Goal: Task Accomplishment & Management: Use online tool/utility

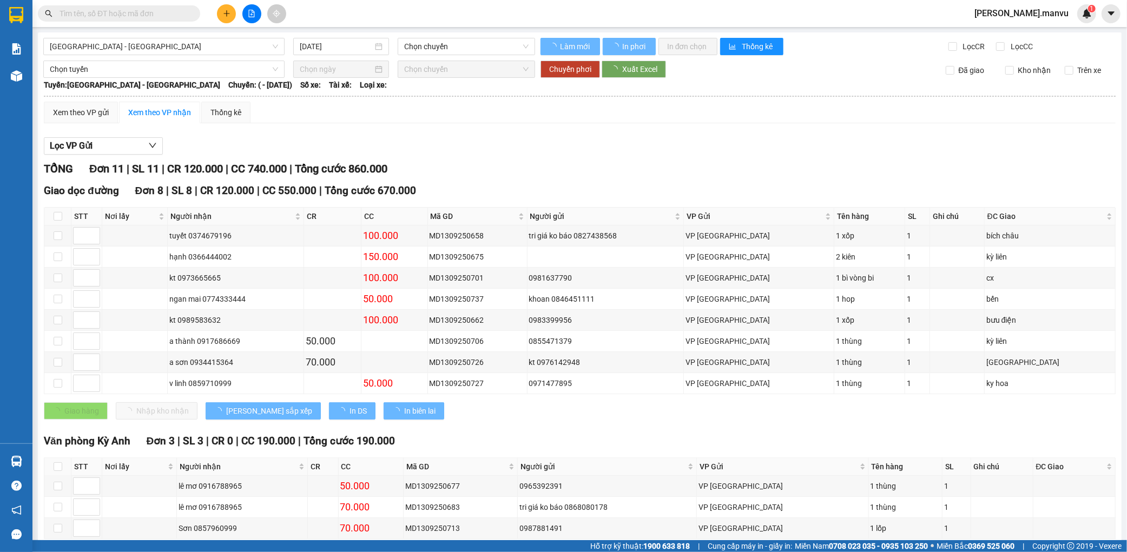
click at [98, 14] on input "text" at bounding box center [124, 14] width 128 height 12
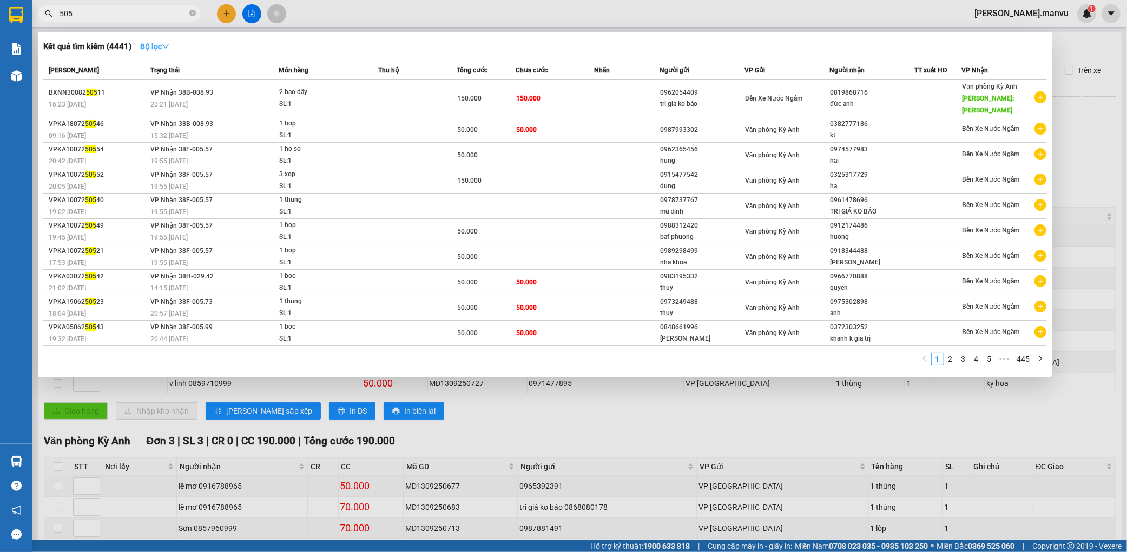
type input "505"
click at [150, 50] on strong "Bộ lọc" at bounding box center [154, 46] width 29 height 9
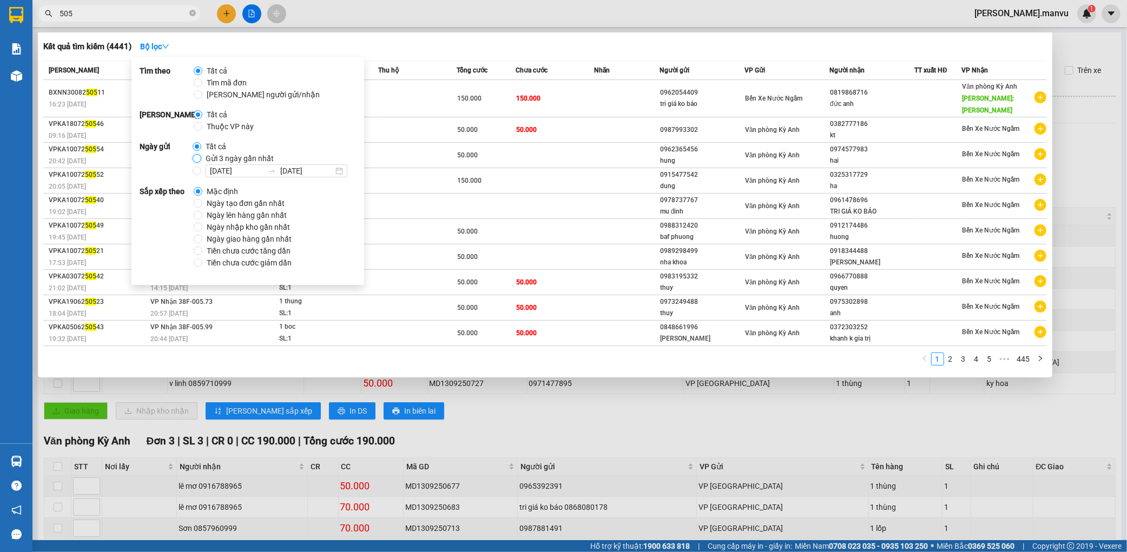
click at [193, 158] on input "Gửi 3 ngày gần nhất" at bounding box center [197, 158] width 9 height 9
radio input "true"
radio input "false"
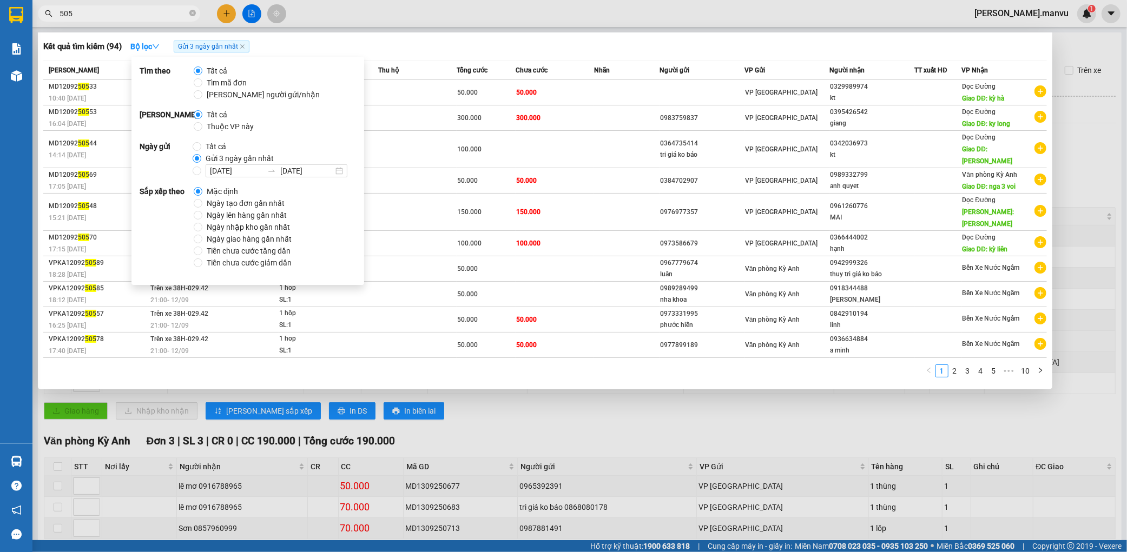
drag, startPoint x: 717, startPoint y: 441, endPoint x: 586, endPoint y: 336, distance: 167.8
click at [702, 428] on div at bounding box center [563, 276] width 1127 height 552
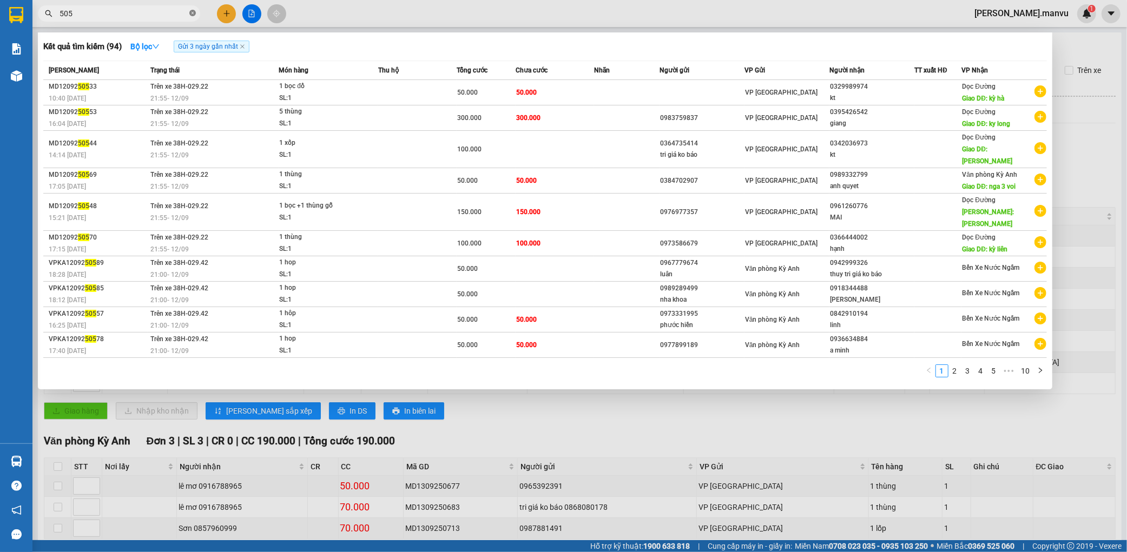
click at [194, 14] on icon "close-circle" at bounding box center [192, 13] width 6 height 6
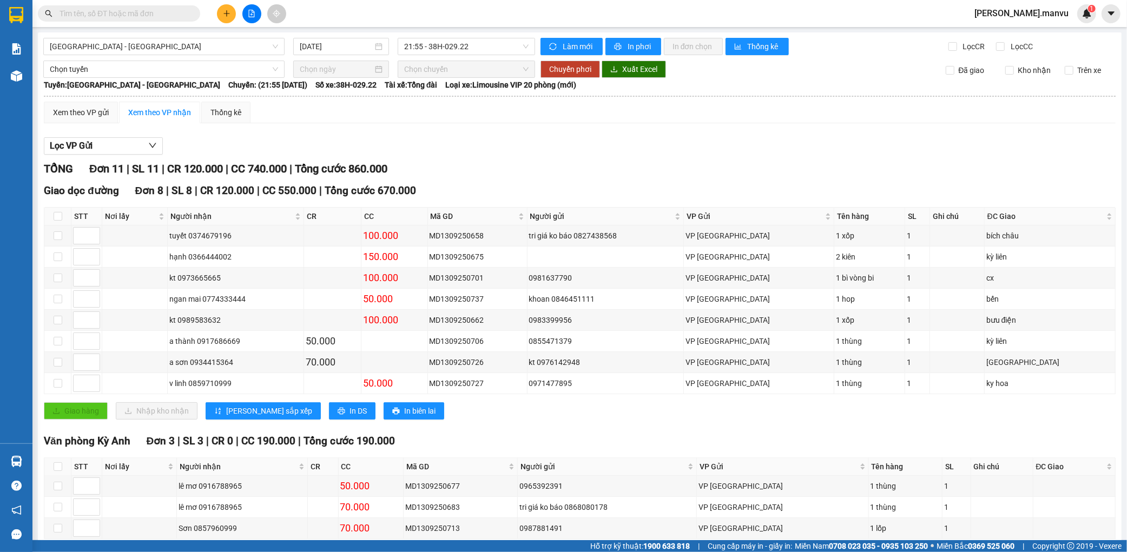
click at [191, 30] on main "Hà Nội - Kỳ Anh 13/09/2025 21:55 - 38H-029.22 Làm mới In phơi In đơn chọn Thống…" at bounding box center [563, 270] width 1127 height 540
click at [187, 38] on div "Hà Nội - Kỳ Anh 13/09/2025 21:55 - 38H-029.22 Làm mới In phơi In đơn chọn Thống…" at bounding box center [580, 310] width 1084 height 557
click at [84, 19] on span at bounding box center [119, 13] width 162 height 16
click at [90, 15] on input "text" at bounding box center [124, 14] width 128 height 12
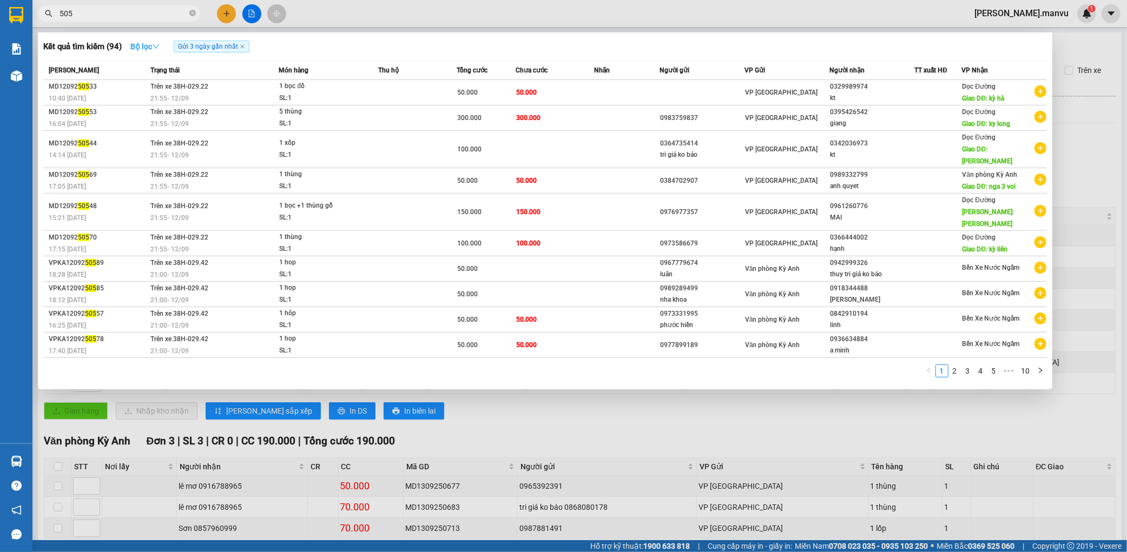
type input "505"
click at [152, 51] on button "Bộ lọc" at bounding box center [145, 46] width 47 height 17
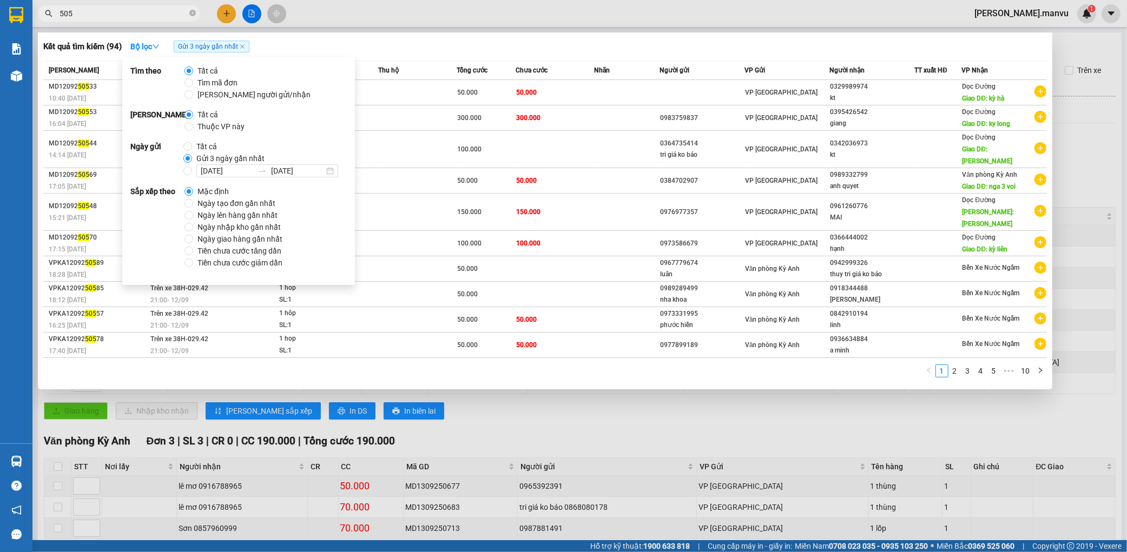
drag, startPoint x: 650, startPoint y: 432, endPoint x: 480, endPoint y: 344, distance: 191.1
click at [650, 431] on div at bounding box center [563, 276] width 1127 height 552
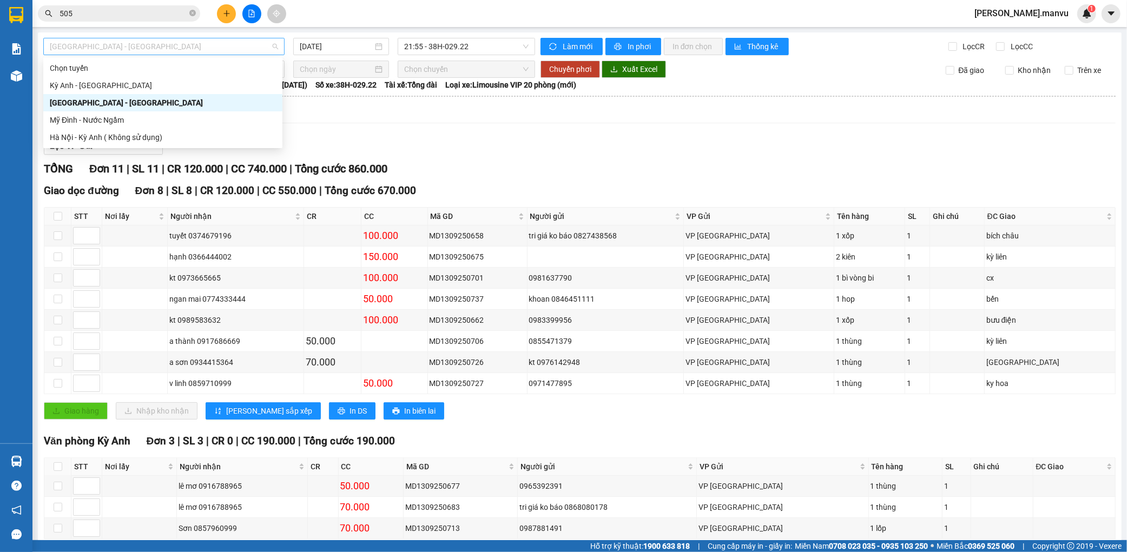
click at [111, 46] on span "[GEOGRAPHIC_DATA] - [GEOGRAPHIC_DATA]" at bounding box center [164, 46] width 228 height 16
click at [87, 82] on div "Kỳ Anh - Hà Nội" at bounding box center [163, 86] width 226 height 12
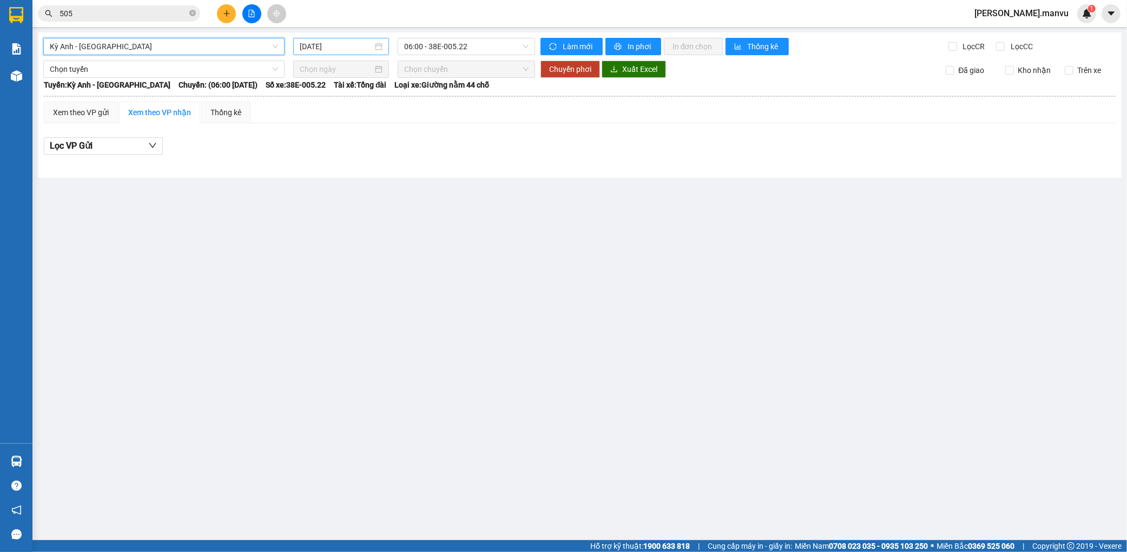
click at [312, 49] on input "14/09/2025" at bounding box center [336, 47] width 73 height 12
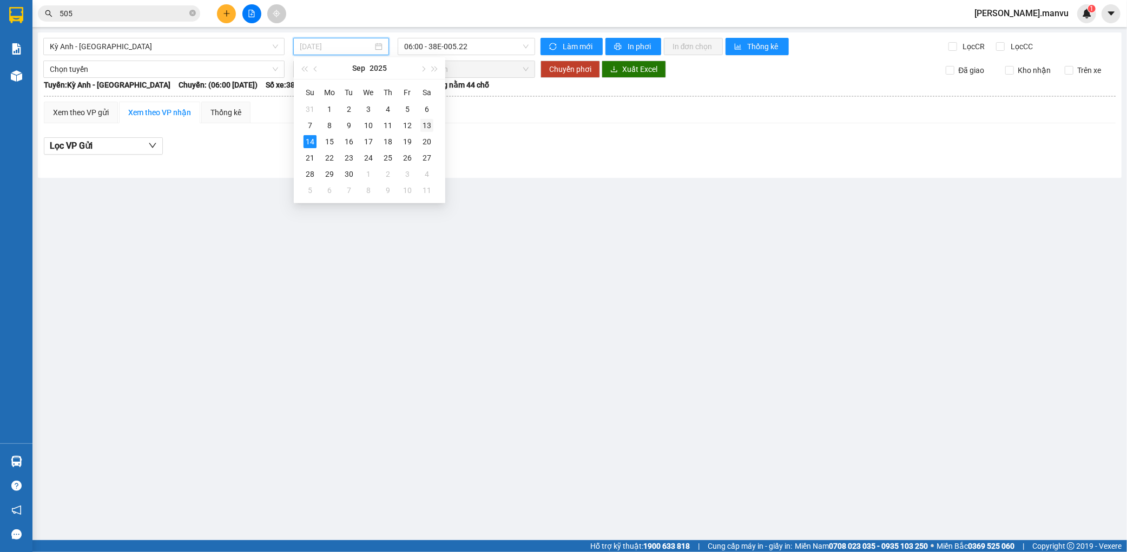
click at [426, 128] on div "13" at bounding box center [426, 125] width 13 height 13
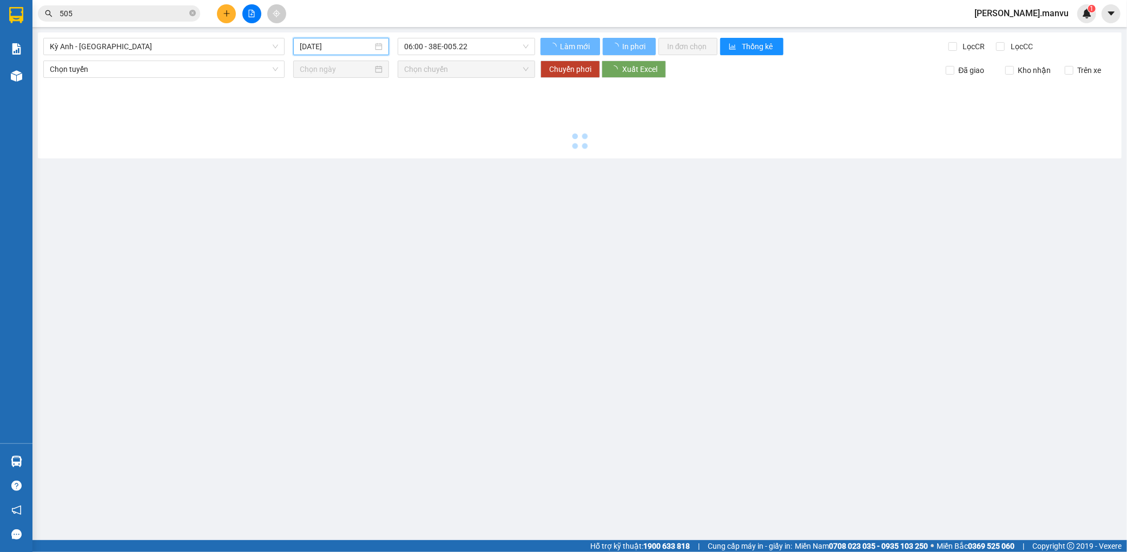
type input "[DATE]"
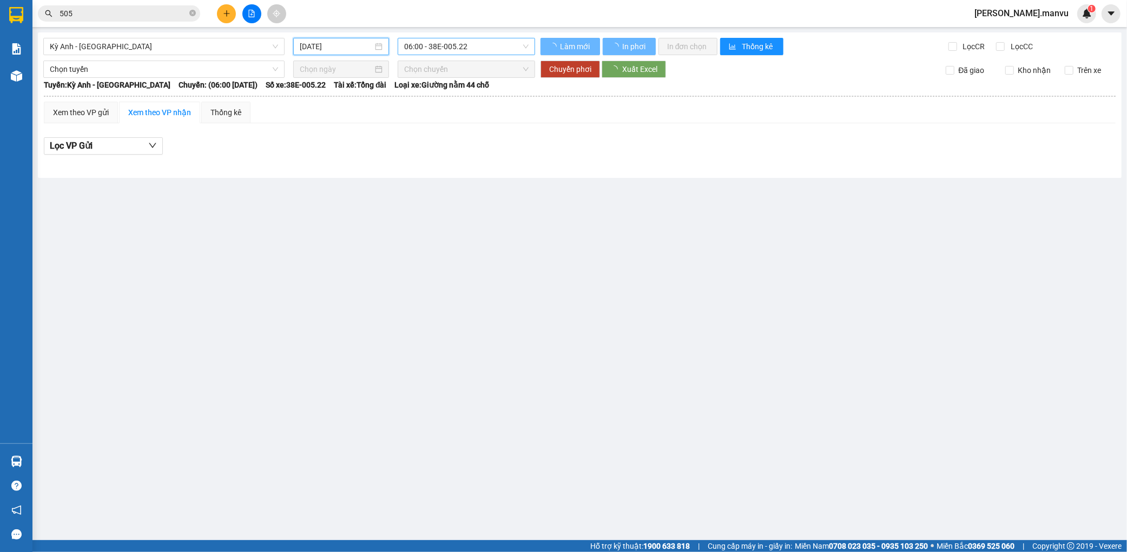
click at [489, 47] on span "06:00 - 38E-005.22" at bounding box center [466, 46] width 124 height 16
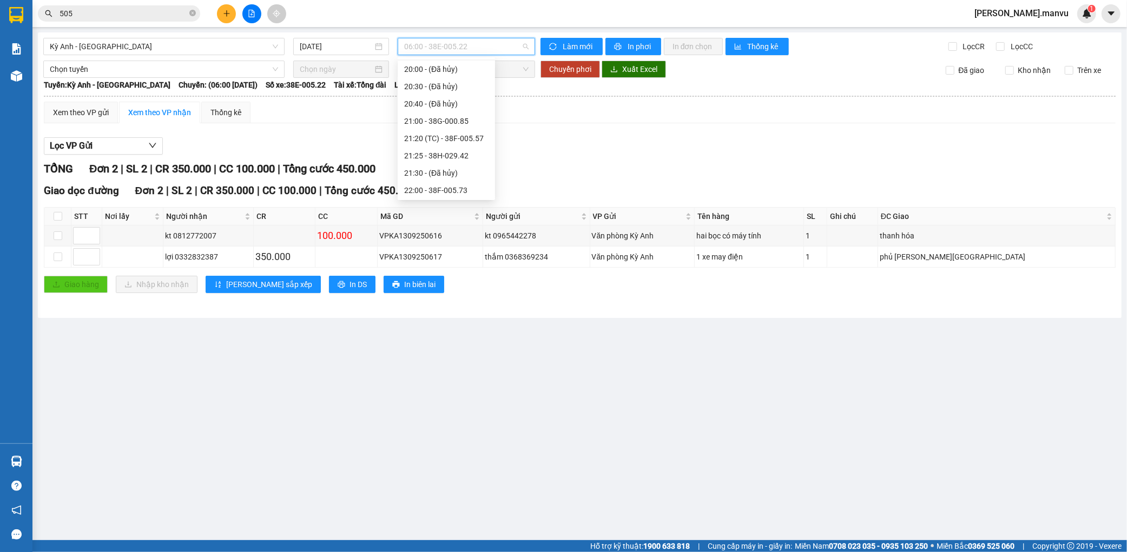
scroll to position [121, 0]
click at [457, 186] on div "22:00 - 38F-005.73" at bounding box center [446, 189] width 84 height 12
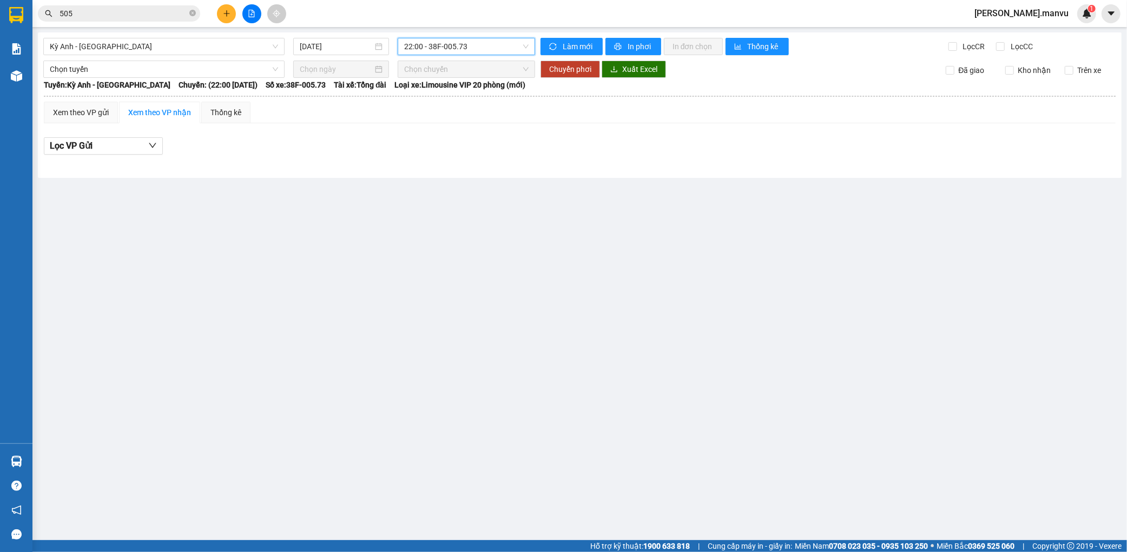
click at [499, 44] on span "22:00 - 38F-005.73" at bounding box center [466, 46] width 124 height 16
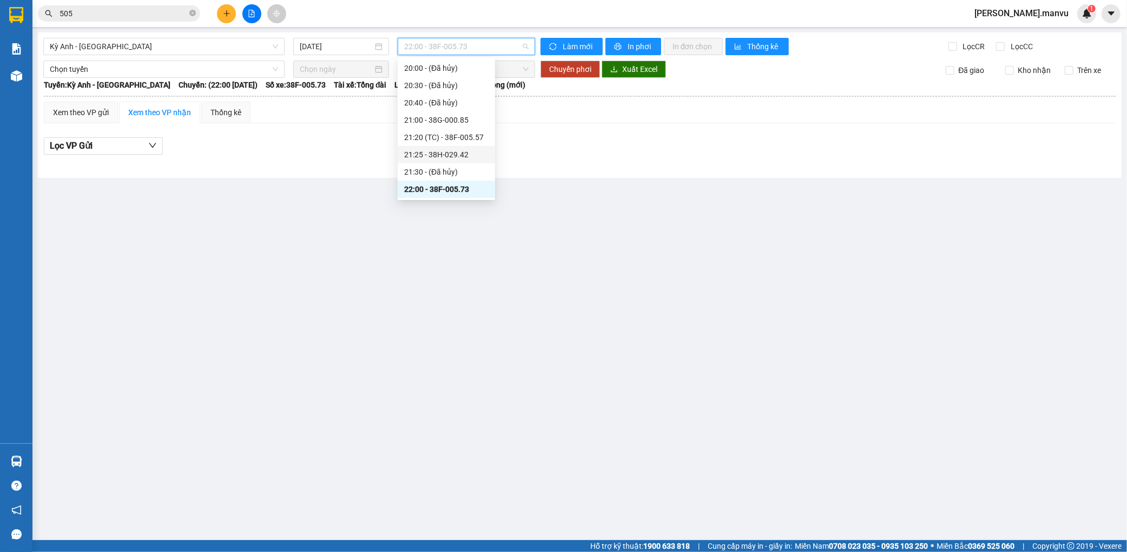
click at [465, 154] on div "21:25 - 38H-029.42" at bounding box center [446, 155] width 84 height 12
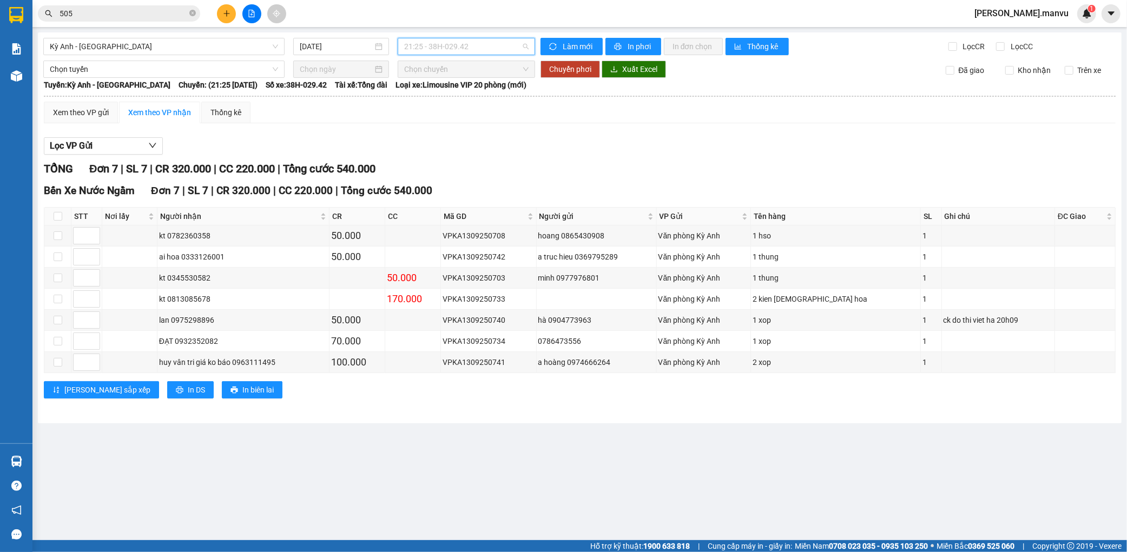
click at [469, 45] on span "21:25 - 38H-029.42" at bounding box center [466, 46] width 124 height 16
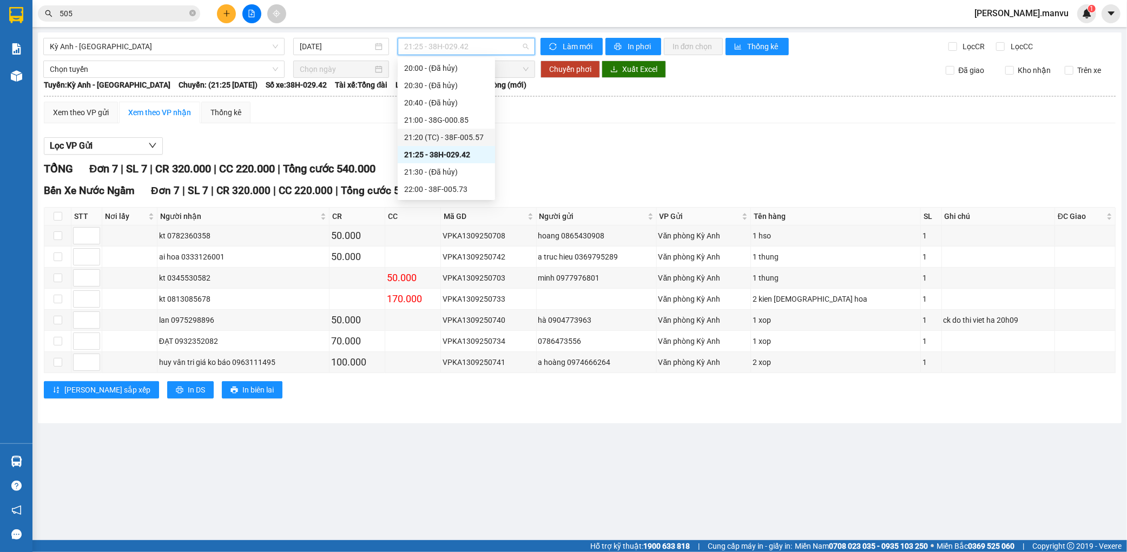
click at [441, 133] on div "21:20 (TC) - 38F-005.57" at bounding box center [446, 137] width 84 height 12
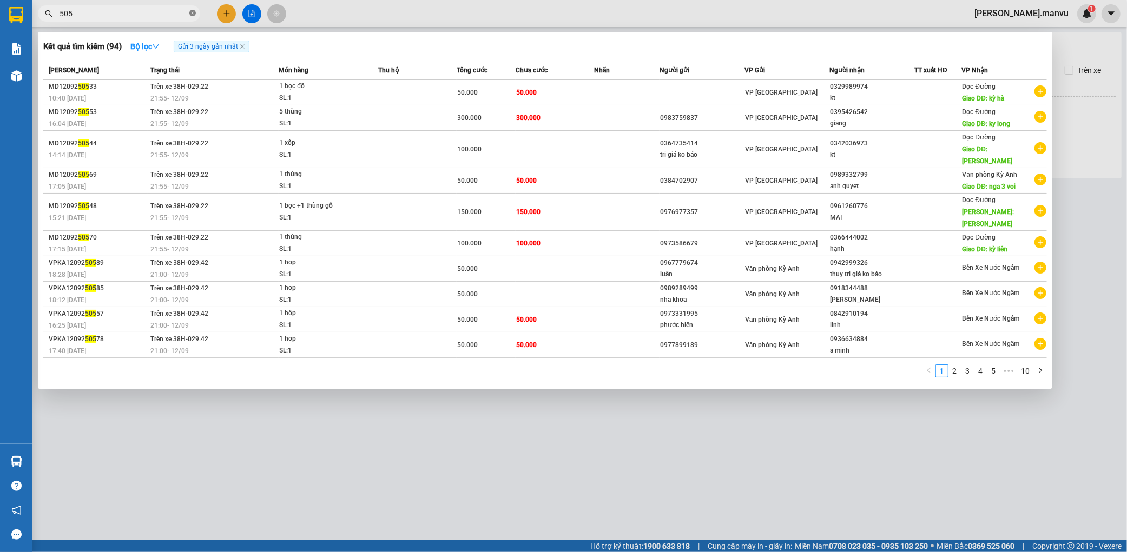
click at [192, 14] on icon "close-circle" at bounding box center [192, 13] width 6 height 6
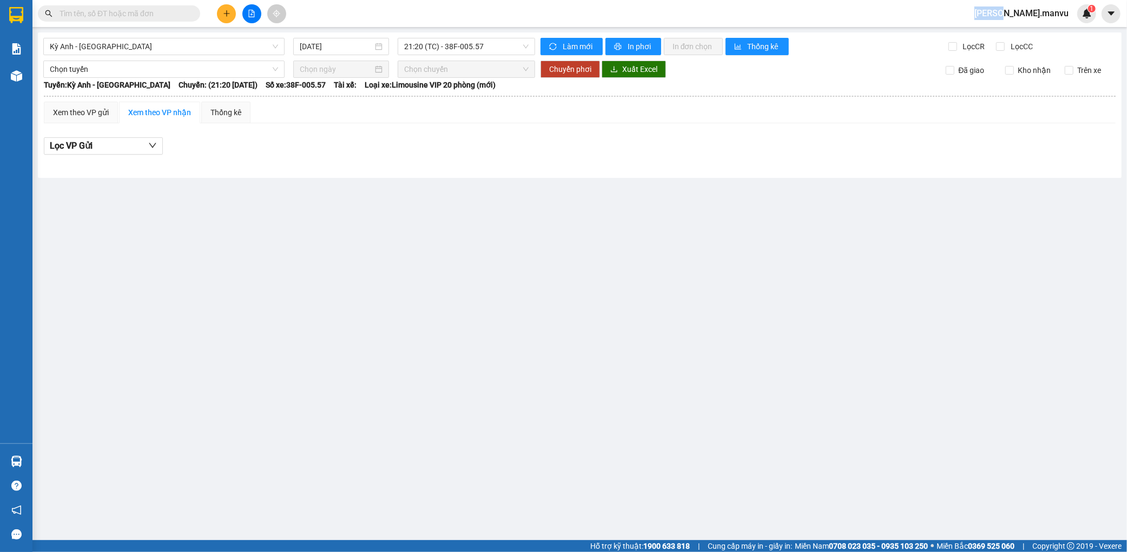
click at [192, 14] on span at bounding box center [192, 14] width 6 height 12
click at [162, 9] on input "text" at bounding box center [124, 14] width 128 height 12
click at [156, 17] on input "text" at bounding box center [124, 14] width 128 height 12
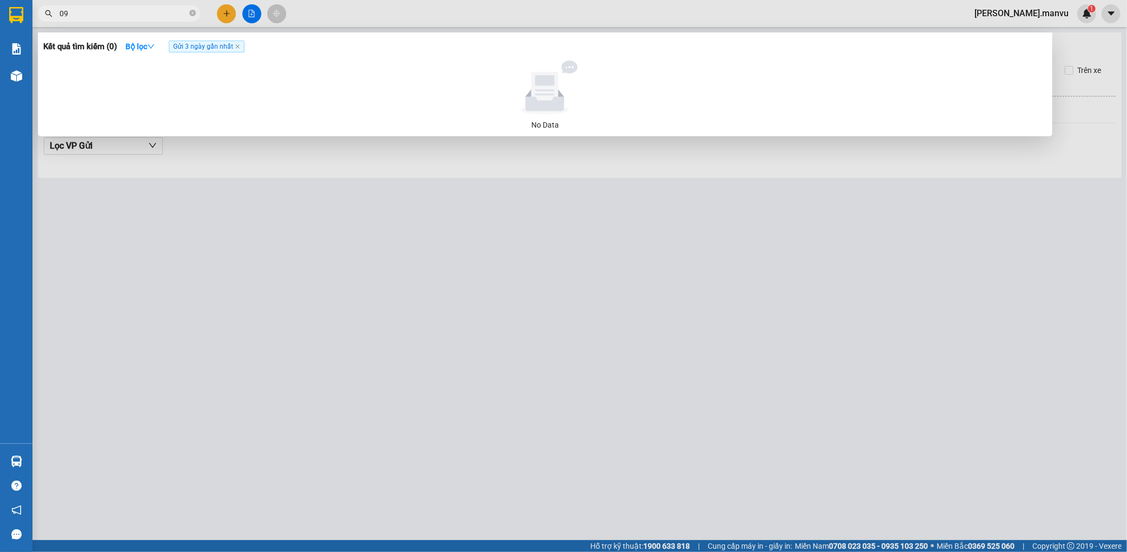
type input "0"
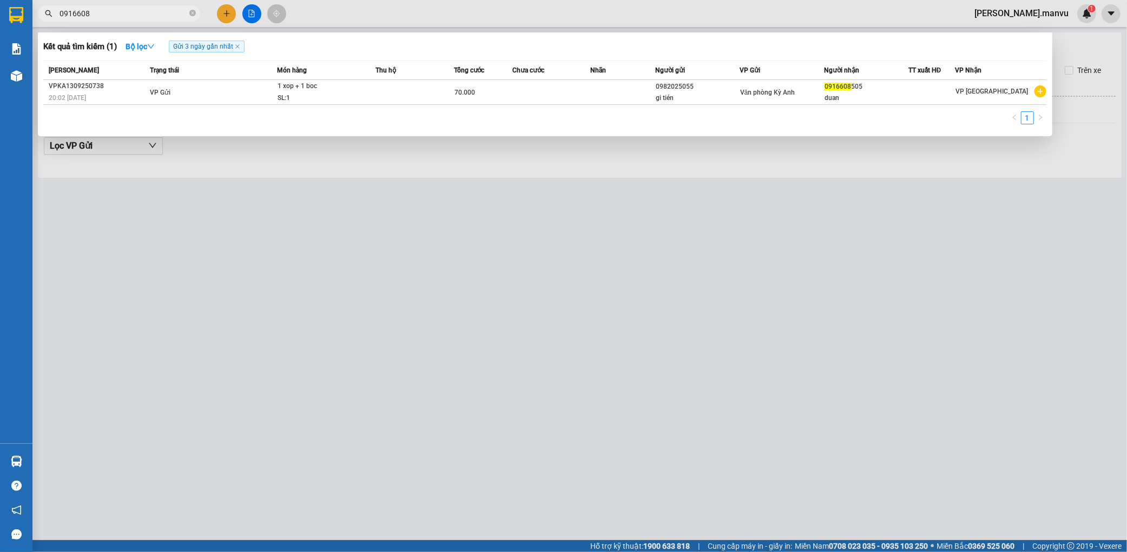
type input "0916608"
click at [398, 307] on div at bounding box center [563, 276] width 1127 height 552
click at [193, 15] on icon "close-circle" at bounding box center [192, 13] width 6 height 6
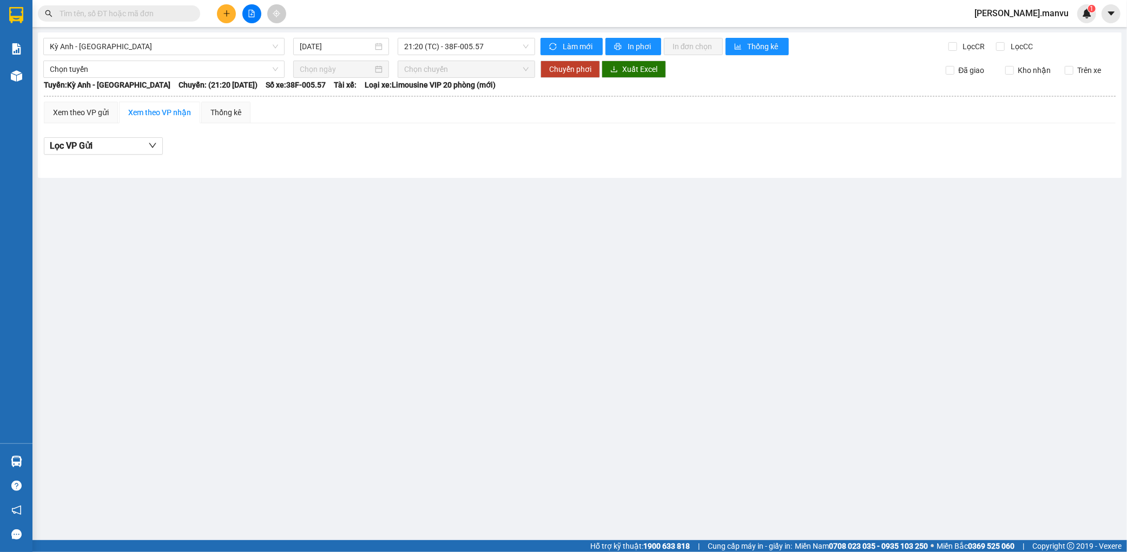
click at [177, 14] on input "text" at bounding box center [124, 14] width 128 height 12
drag, startPoint x: 91, startPoint y: 40, endPoint x: 173, endPoint y: 41, distance: 82.2
click at [100, 41] on span "Kỳ Anh - Hà Nội" at bounding box center [164, 46] width 228 height 16
click at [336, 47] on input "[DATE]" at bounding box center [336, 47] width 73 height 12
click at [485, 37] on div "Kỳ Anh - Hà Nội 13/09/2025 21:20 (TC) - 38F-005.57 Làm mới In phơi In đơn chọn …" at bounding box center [580, 105] width 1084 height 146
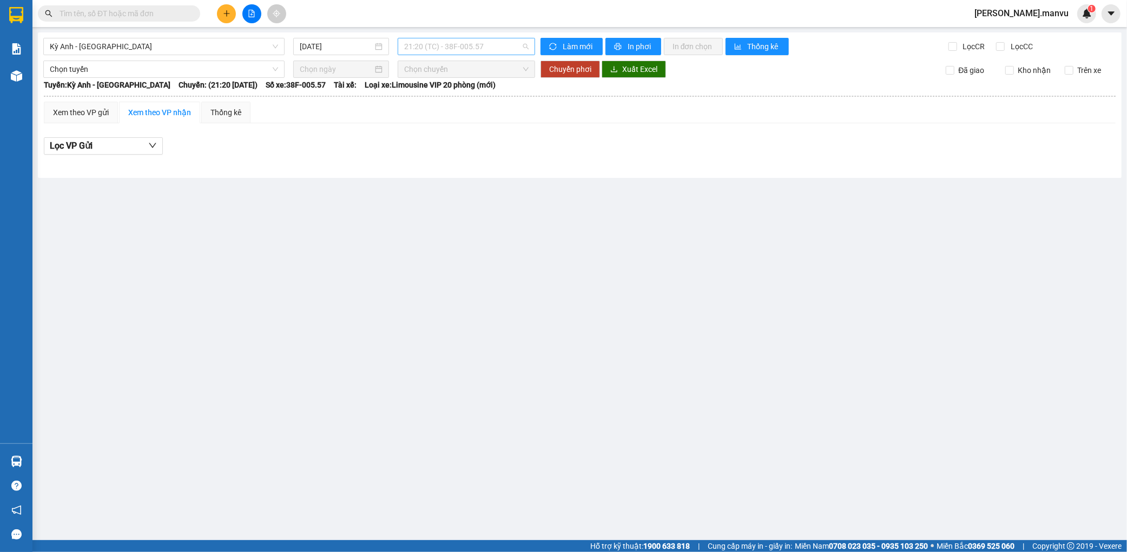
click at [485, 45] on span "21:20 (TC) - 38F-005.57" at bounding box center [466, 46] width 124 height 16
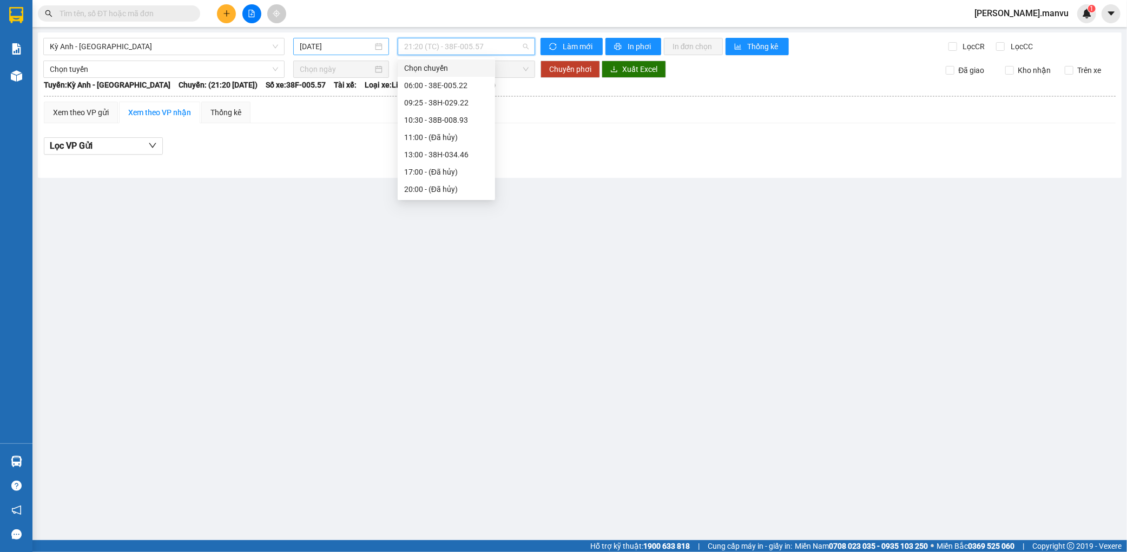
click at [336, 52] on div "[DATE]" at bounding box center [341, 46] width 96 height 17
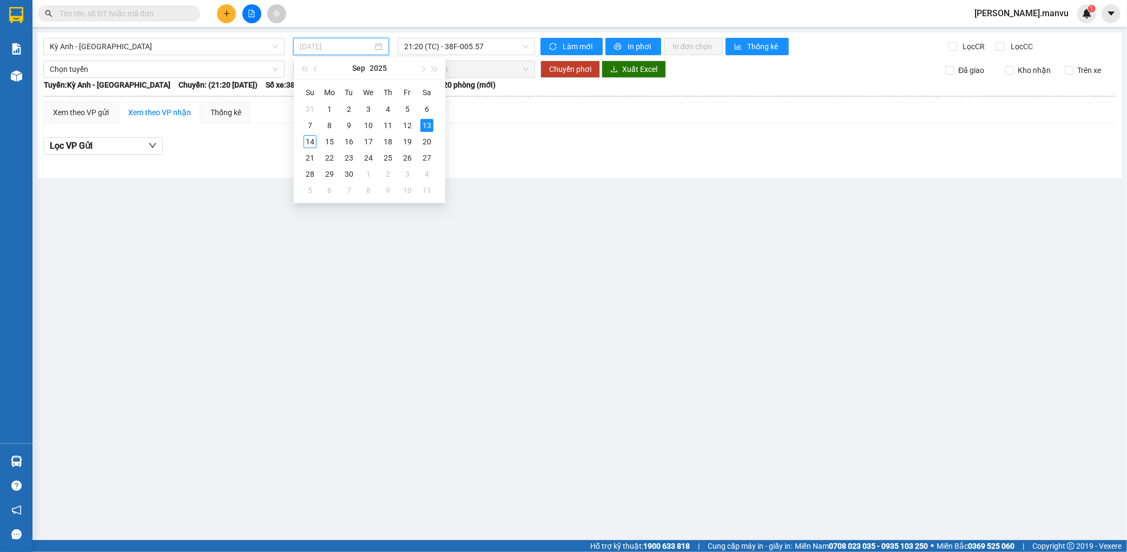
click at [428, 124] on div "13" at bounding box center [426, 125] width 13 height 13
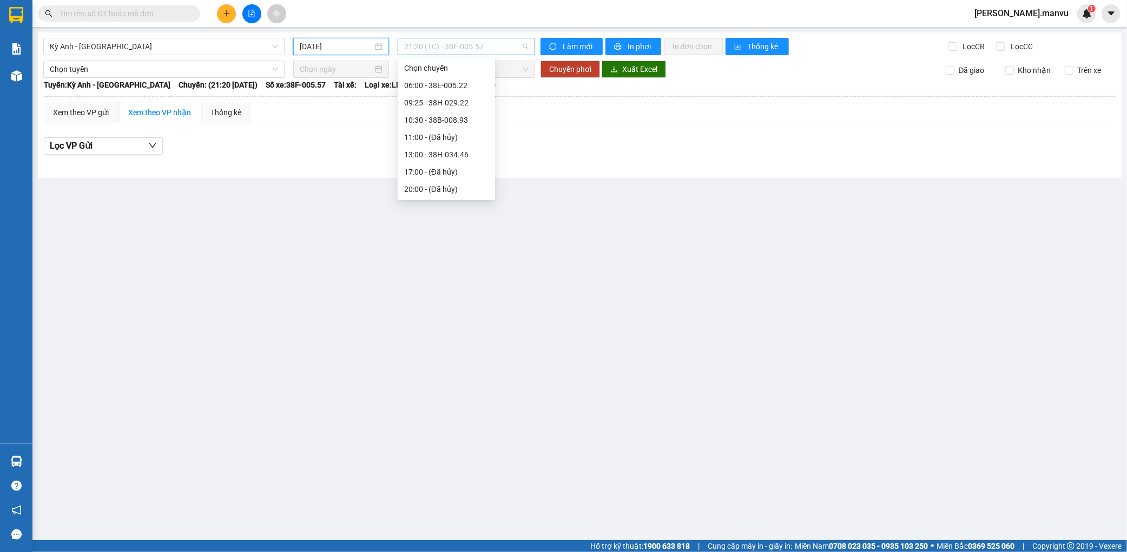
scroll to position [69, 0]
click at [503, 54] on div "21:20 (TC) - 38F-005.57" at bounding box center [466, 46] width 137 height 17
drag, startPoint x: 457, startPoint y: 172, endPoint x: 472, endPoint y: 169, distance: 15.9
click at [458, 174] on div "21:00 - 38G-000.85" at bounding box center [446, 173] width 84 height 12
click at [483, 188] on div "21:20 (TC) - 38F-005.57" at bounding box center [446, 189] width 97 height 17
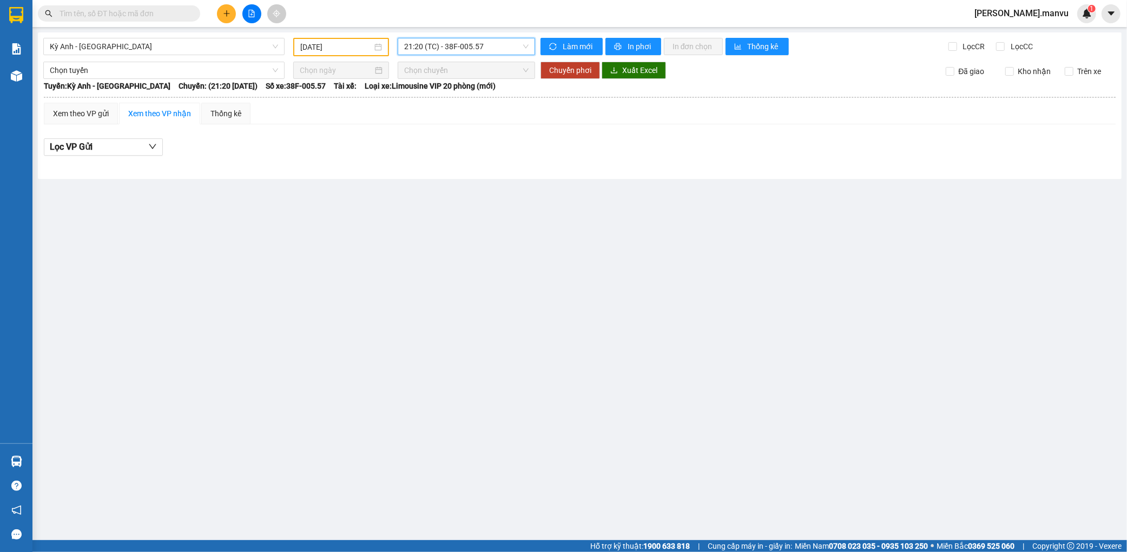
click at [493, 35] on div "Kỳ Anh - Hà Nội 13/09/2025 21:20 21:20 (TC) - 38F-005.57 Làm mới In phơi In đơn…" at bounding box center [580, 105] width 1084 height 147
click at [493, 44] on span "21:20 (TC) - 38F-005.57" at bounding box center [466, 46] width 124 height 16
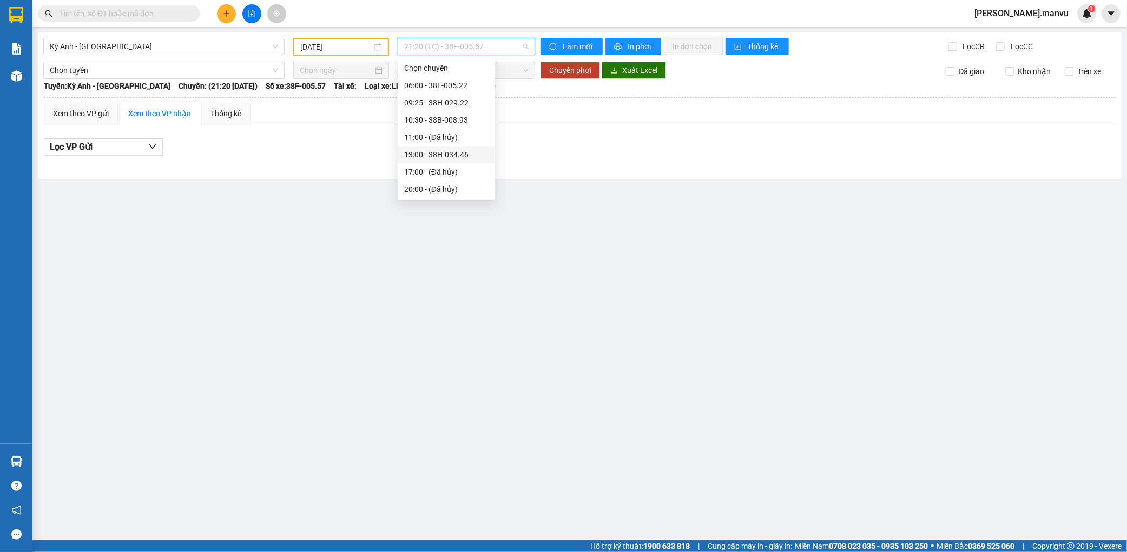
click at [470, 151] on div "13:00 - 38H-034.46" at bounding box center [446, 155] width 84 height 12
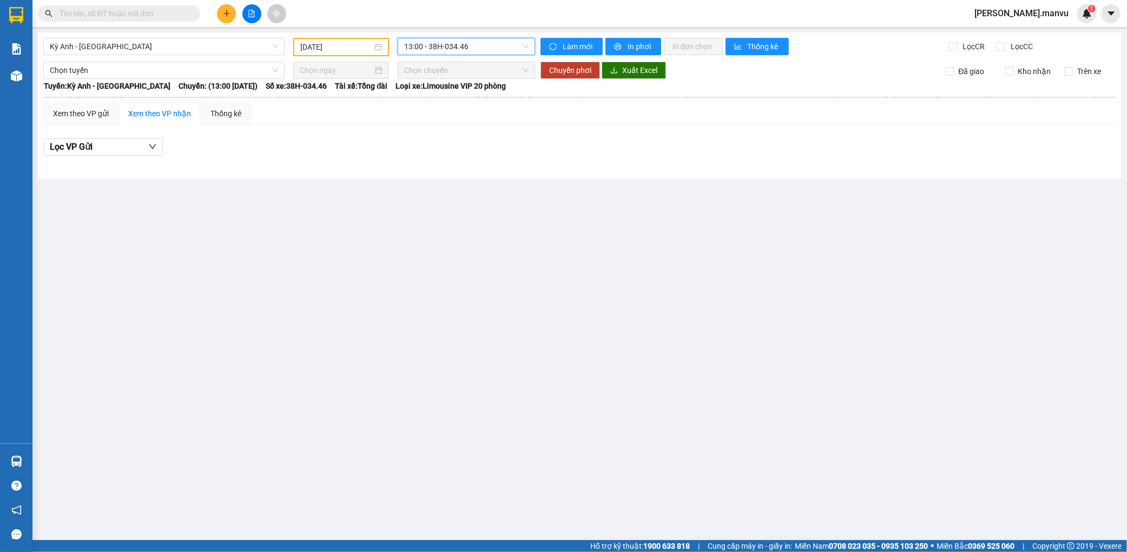
click at [479, 36] on div "Kỳ Anh - Hà Nội 13/09/2025 13:00 13:00 - 38H-034.46 Làm mới In phơi In đơn chọn…" at bounding box center [580, 105] width 1084 height 147
click at [481, 50] on span "13:00 - 38H-034.46" at bounding box center [466, 46] width 124 height 16
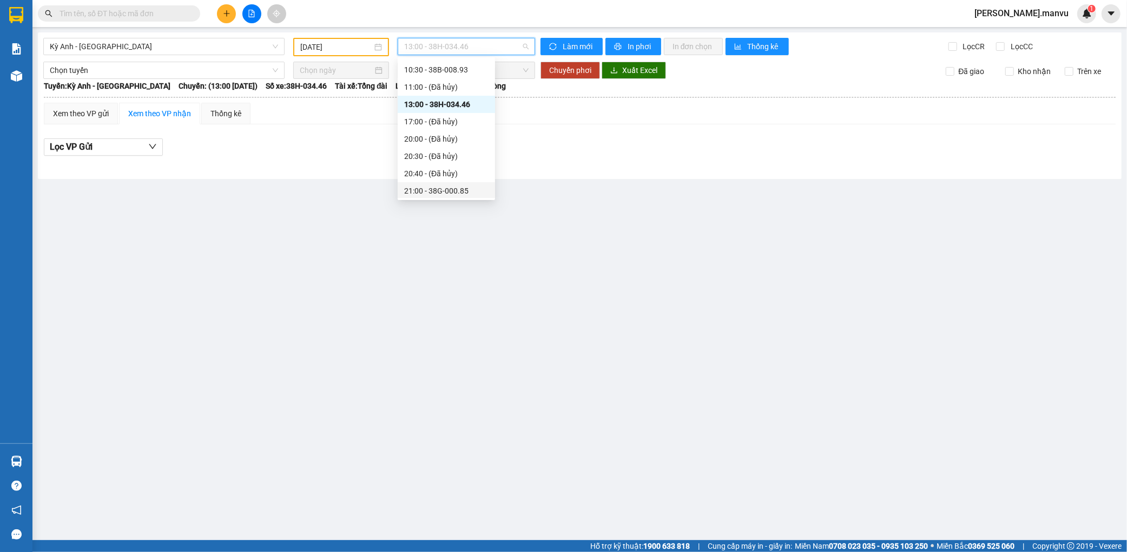
scroll to position [121, 0]
click at [467, 191] on div "22:00 - 38F-005.73" at bounding box center [446, 189] width 84 height 12
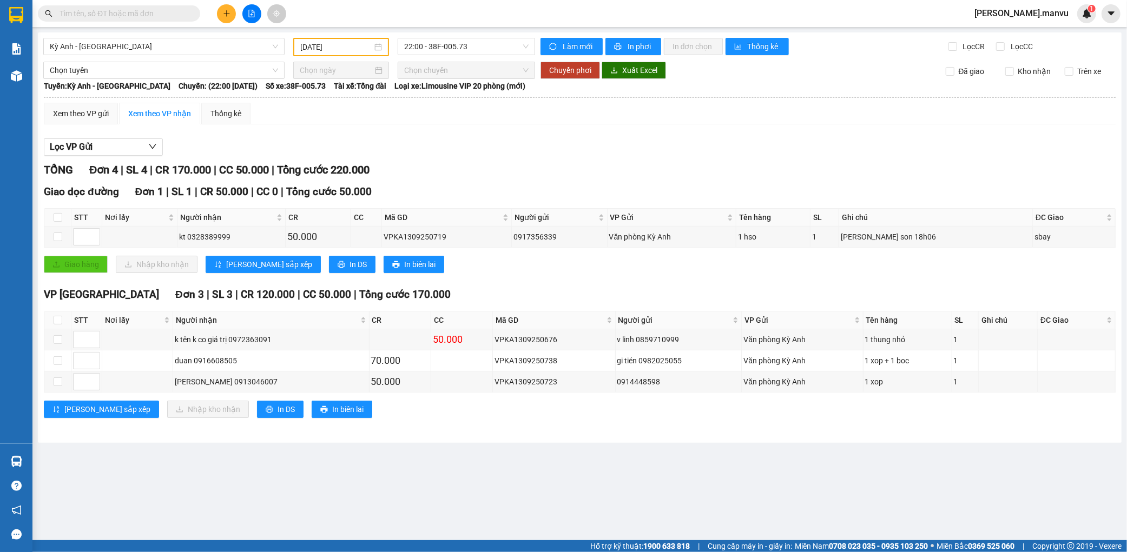
click at [817, 483] on main "Kỳ Anh - Hà Nội 13/09/2025 22:00 - 38F-005.73 Làm mới In phơi In đơn chọn Thống…" at bounding box center [563, 270] width 1127 height 540
click at [60, 323] on th at bounding box center [57, 321] width 27 height 18
click at [57, 324] on input "checkbox" at bounding box center [58, 320] width 9 height 9
checkbox input "true"
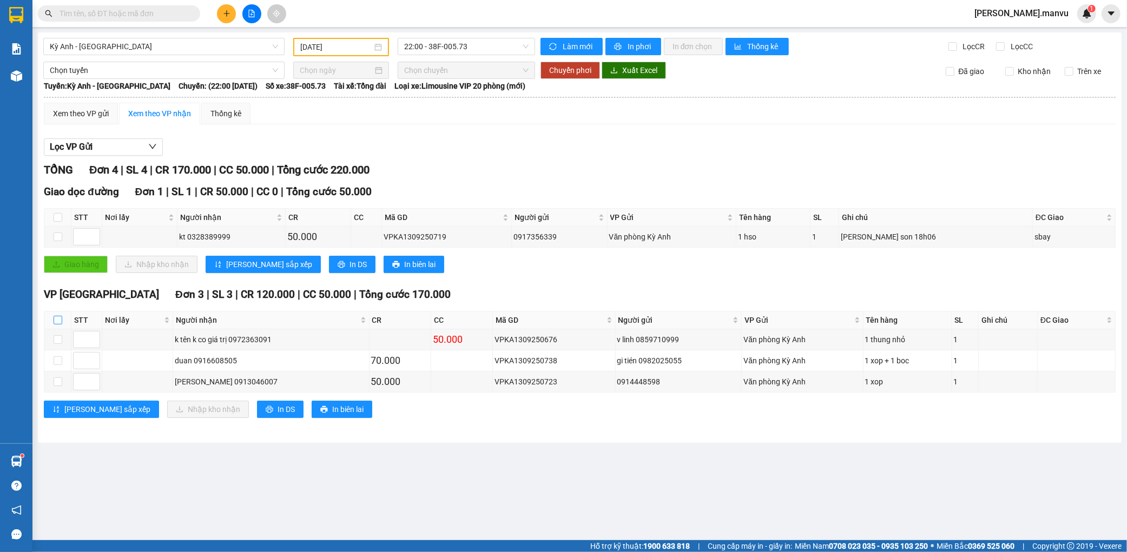
checkbox input "true"
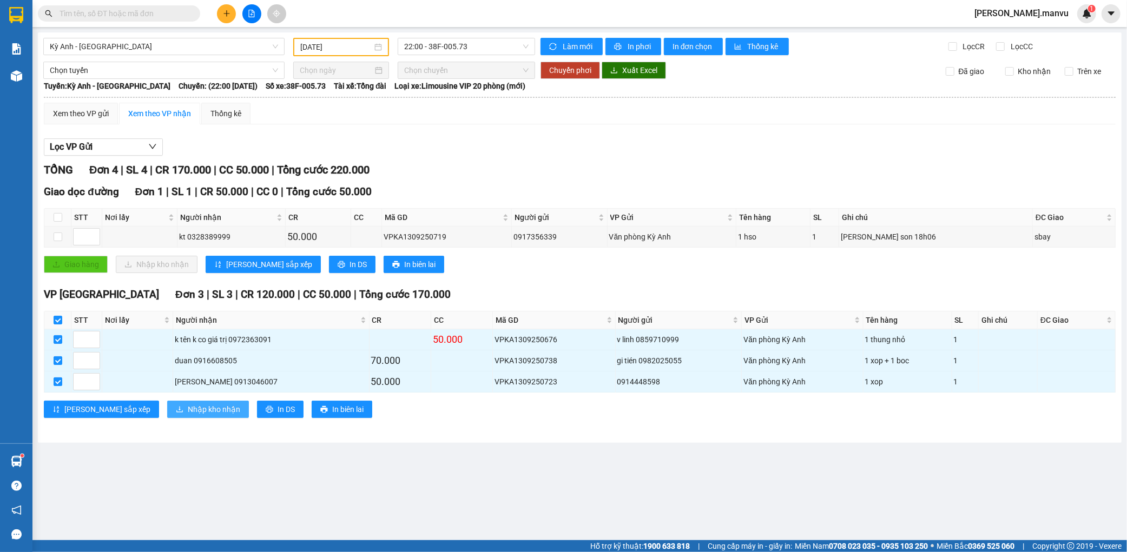
click at [188, 415] on span "Nhập kho nhận" at bounding box center [214, 410] width 52 height 12
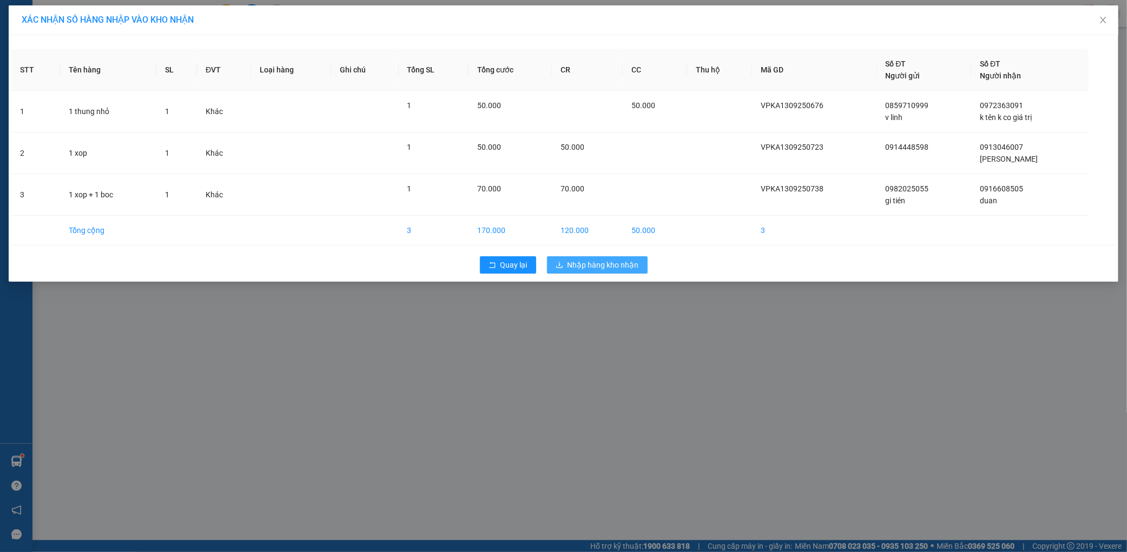
click at [607, 260] on span "Nhập hàng kho nhận" at bounding box center [602, 265] width 71 height 12
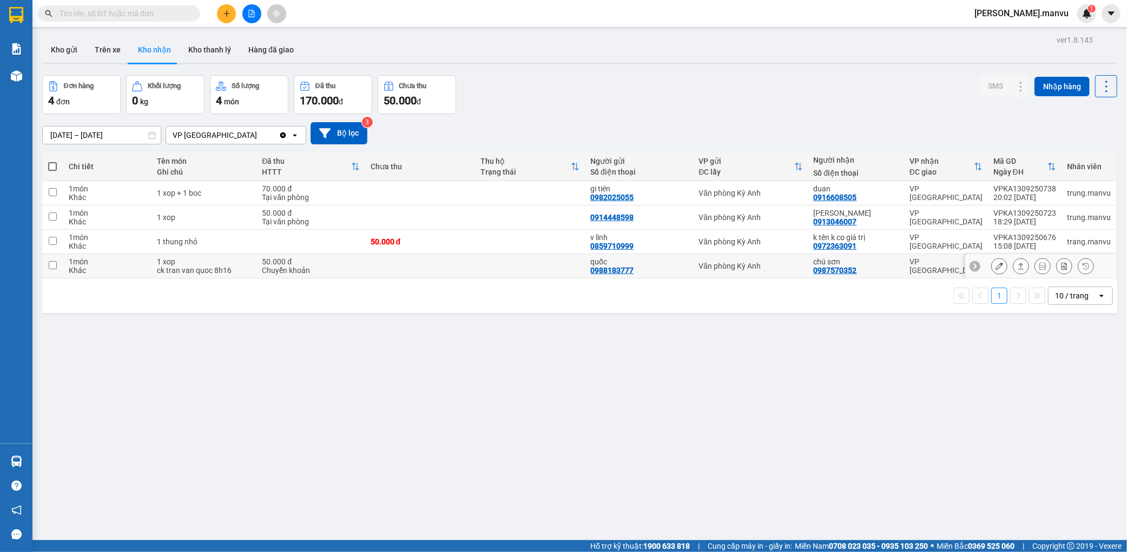
click at [996, 267] on button at bounding box center [999, 266] width 15 height 19
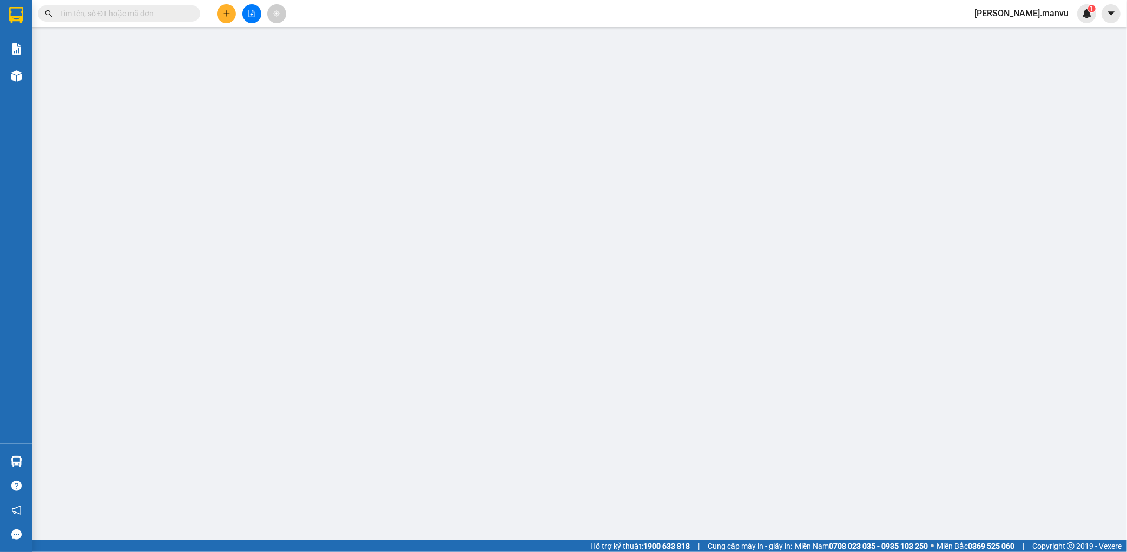
type input "0988183777"
type input "quốc"
type input "0987570352"
type input "chú sơn"
type input "50.000"
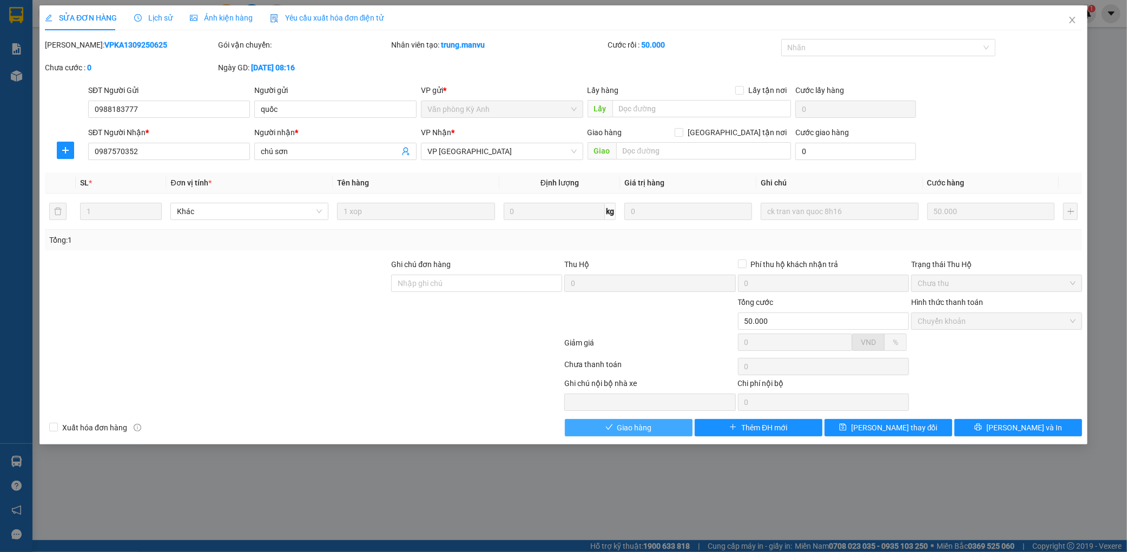
click at [669, 428] on button "Giao hàng" at bounding box center [629, 427] width 128 height 17
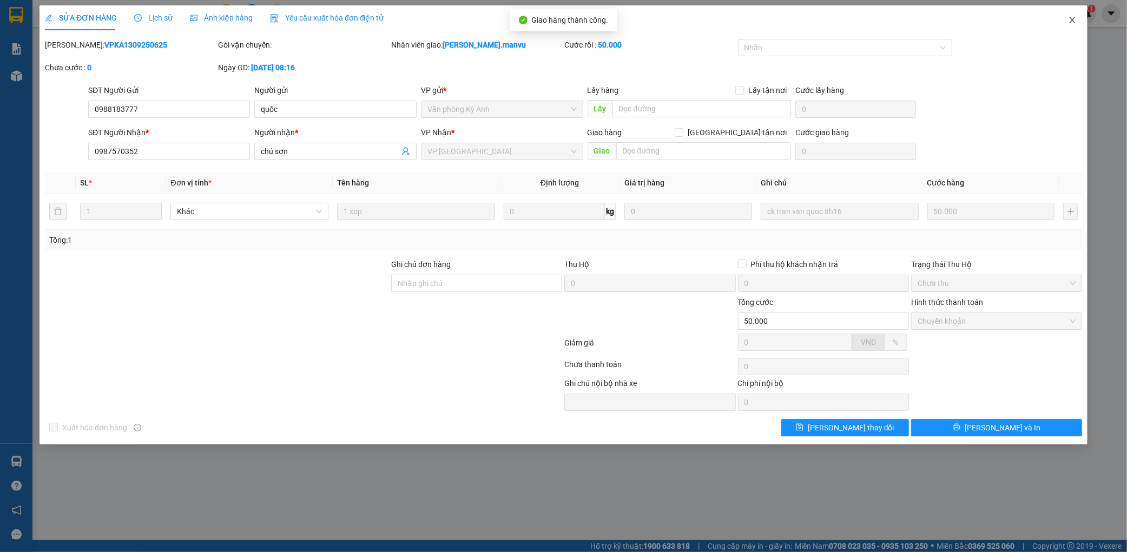
click at [1068, 17] on icon "close" at bounding box center [1072, 20] width 9 height 9
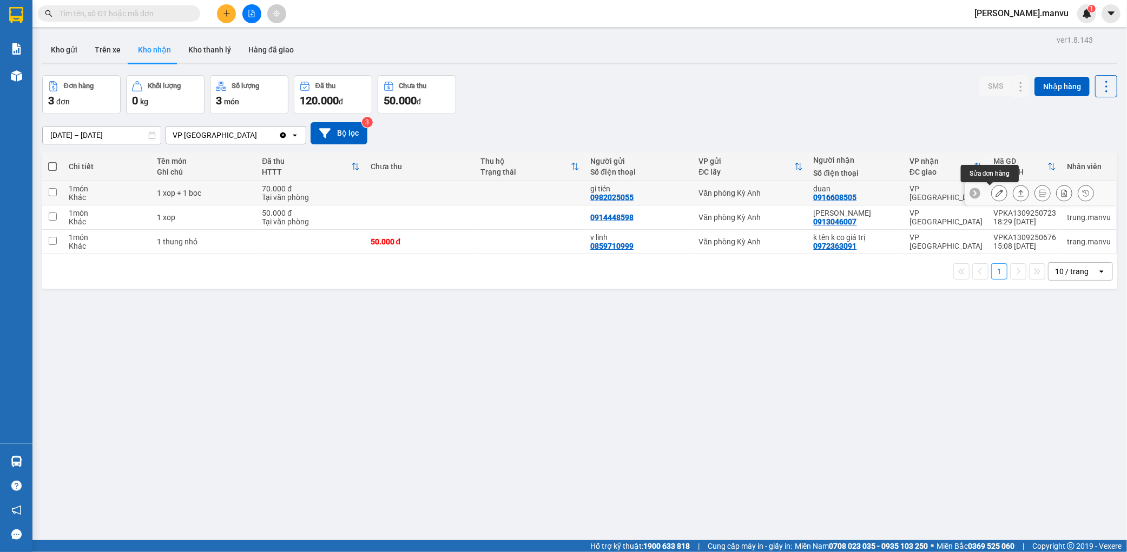
click at [995, 191] on icon at bounding box center [999, 193] width 8 height 8
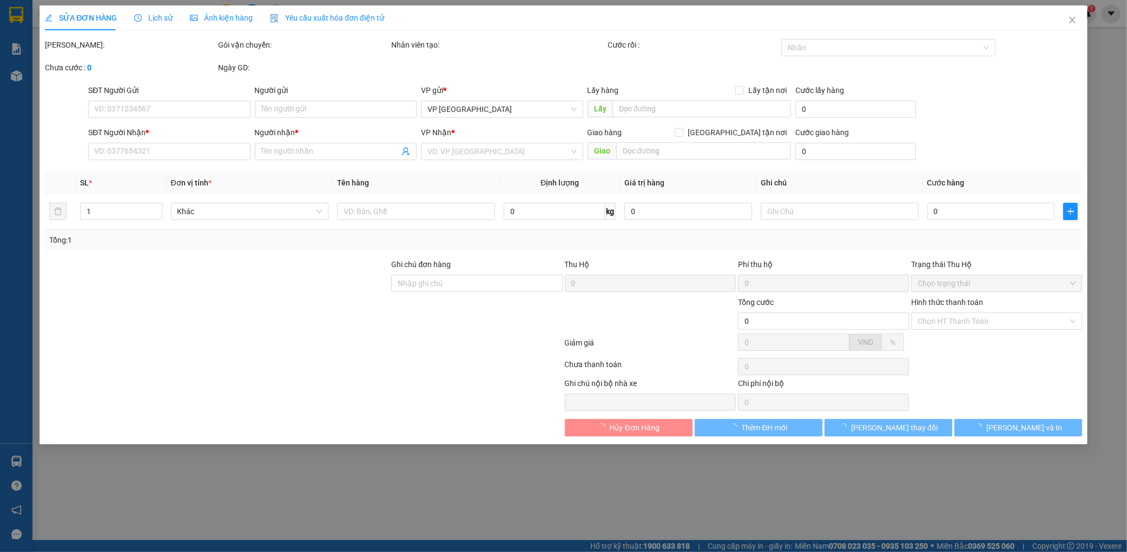
type input "0982025055"
type input "gi tién"
type input "0916608505"
type input "duan"
type input "70.000"
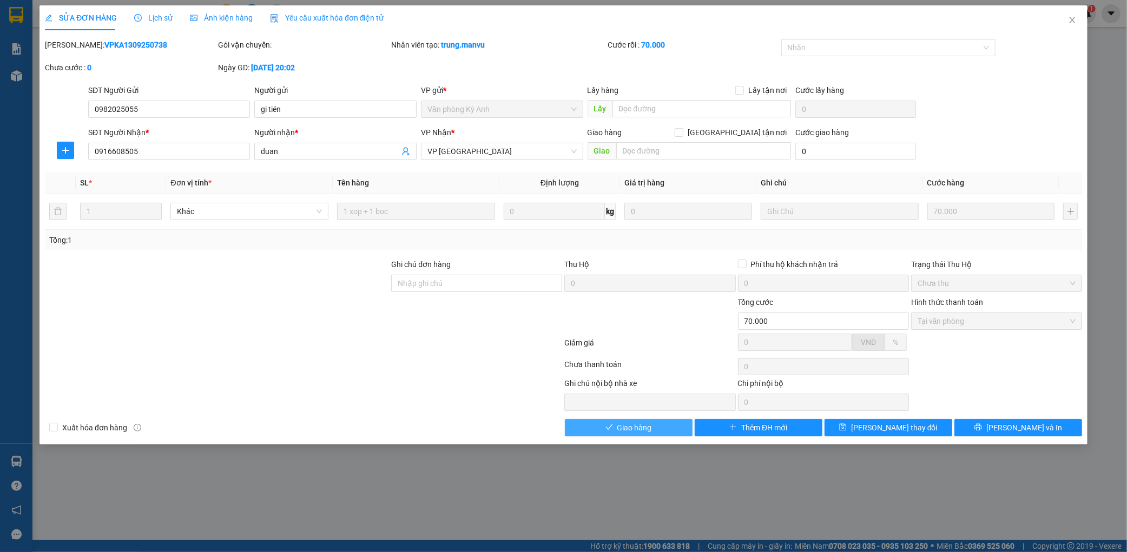
click at [664, 433] on button "Giao hàng" at bounding box center [629, 427] width 128 height 17
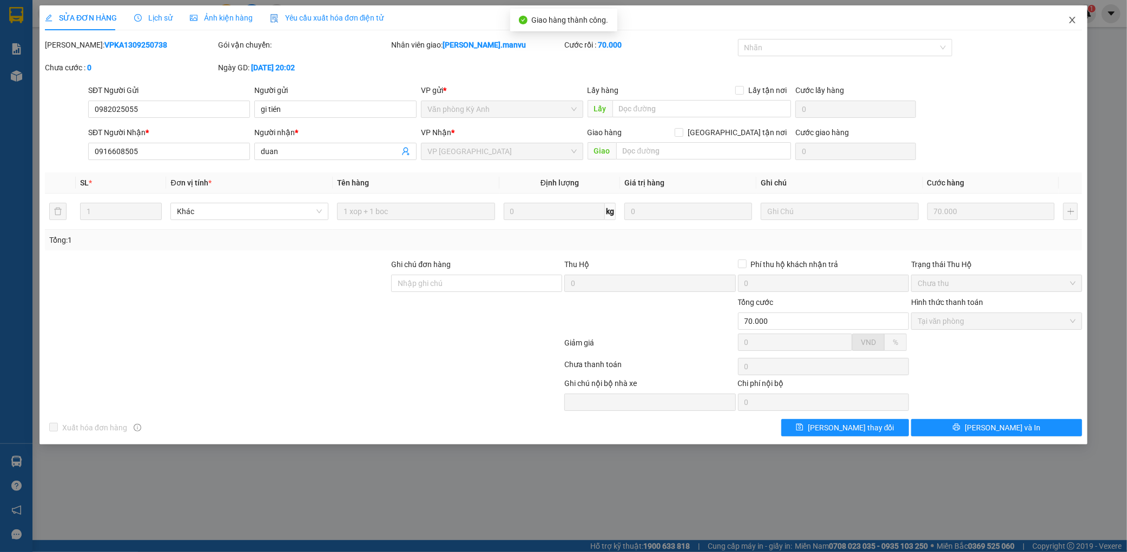
click at [1068, 18] on icon "close" at bounding box center [1072, 20] width 9 height 9
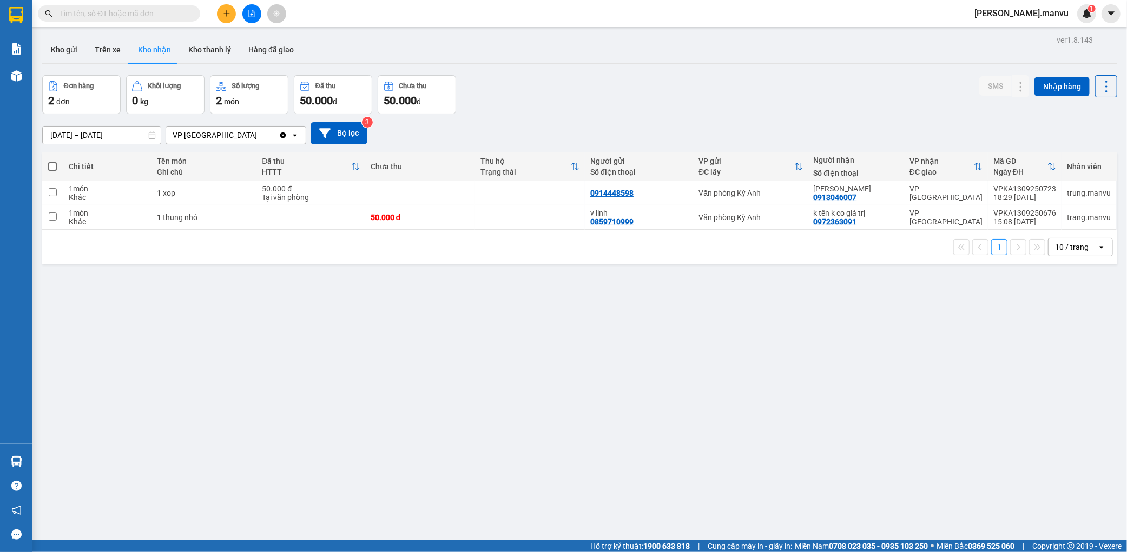
click at [148, 13] on input "text" at bounding box center [124, 14] width 128 height 12
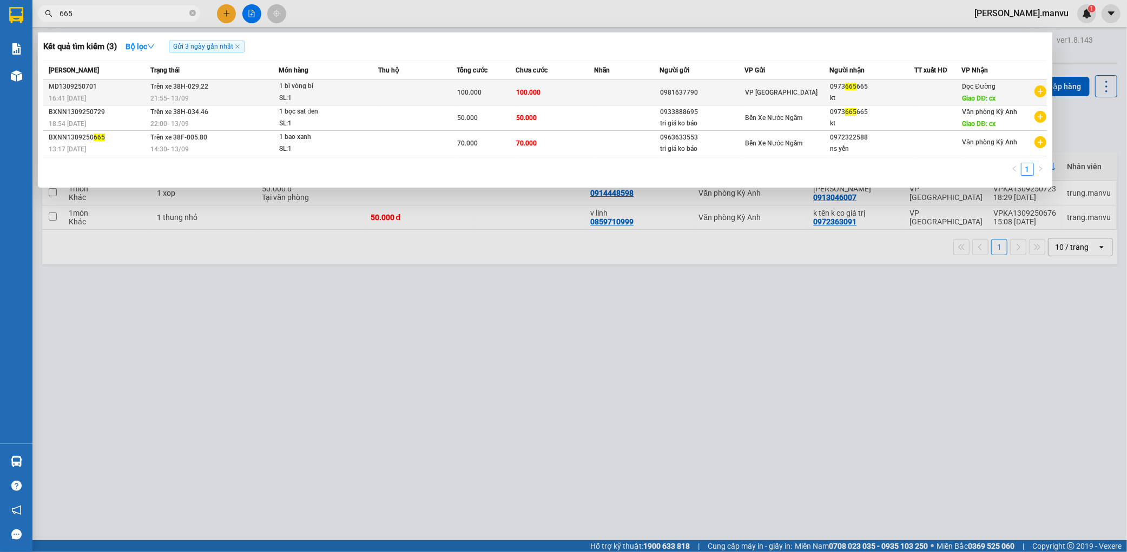
type input "665"
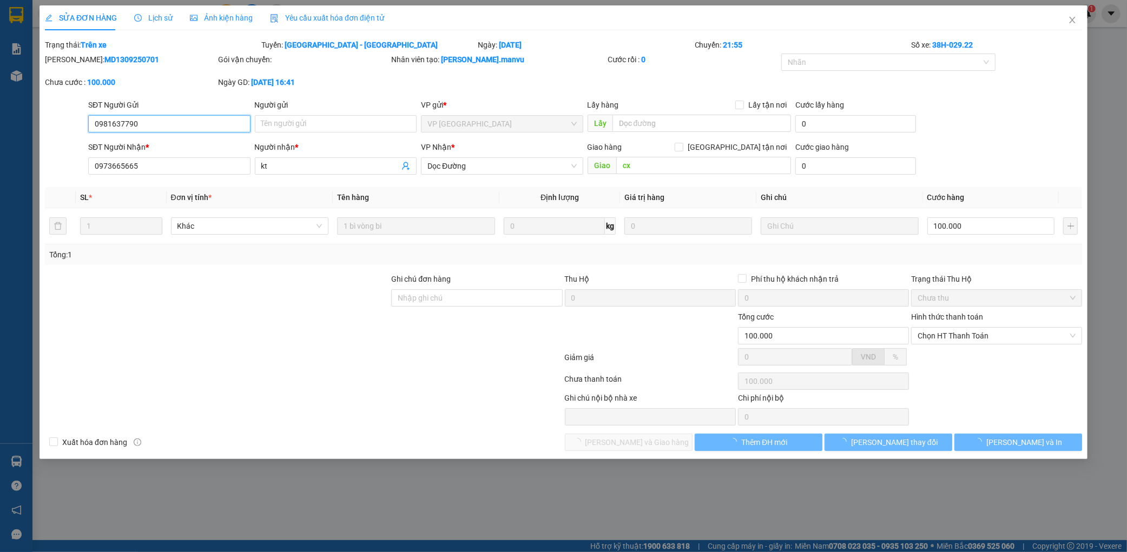
type input "0981637790"
type input "0973665665"
type input "kt"
type input "cx"
type input "100.000"
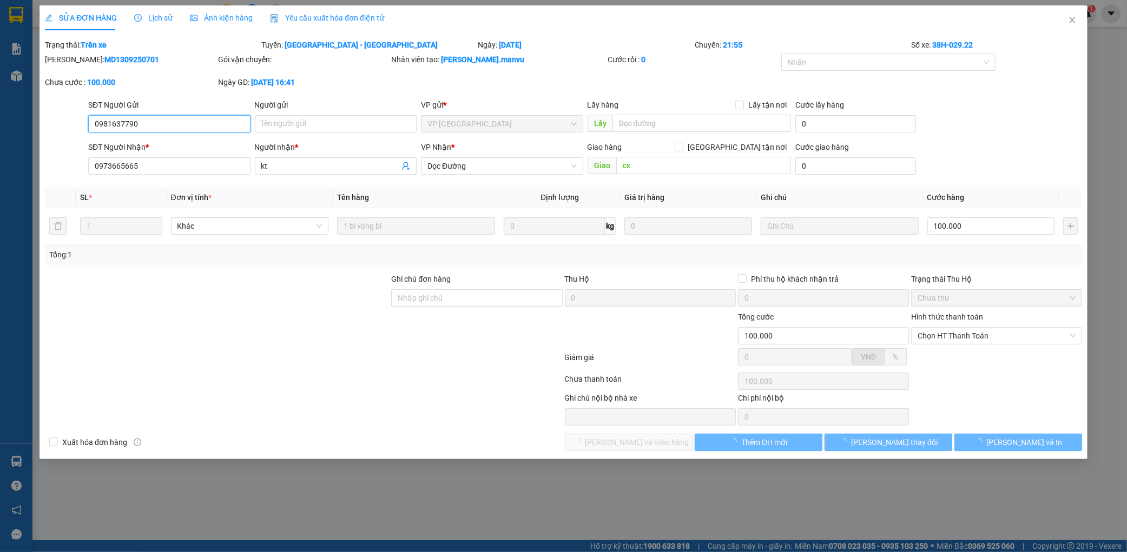
type input "100.000"
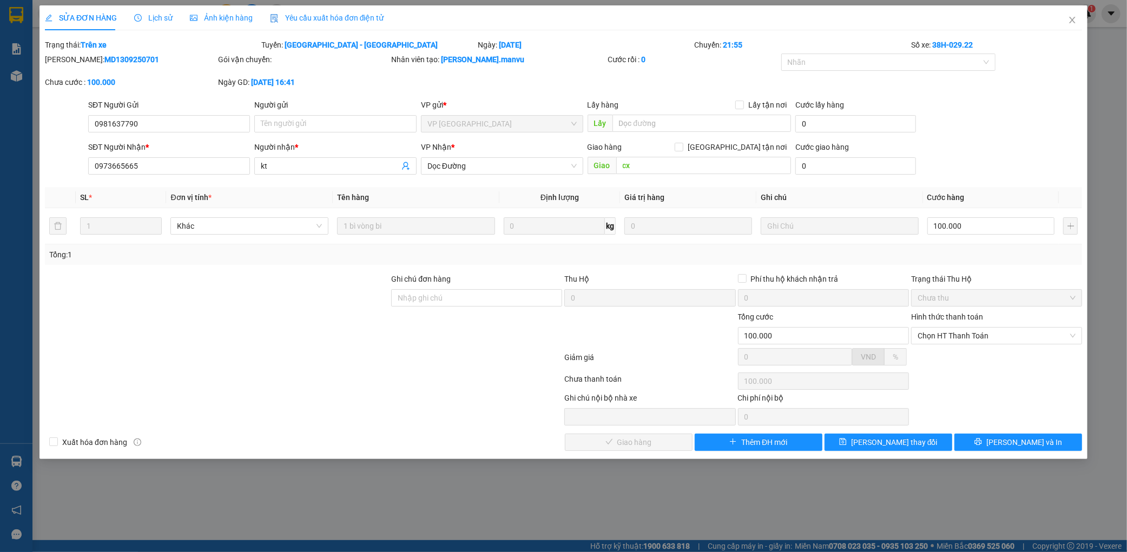
click at [158, 21] on span "Lịch sử" at bounding box center [153, 18] width 38 height 9
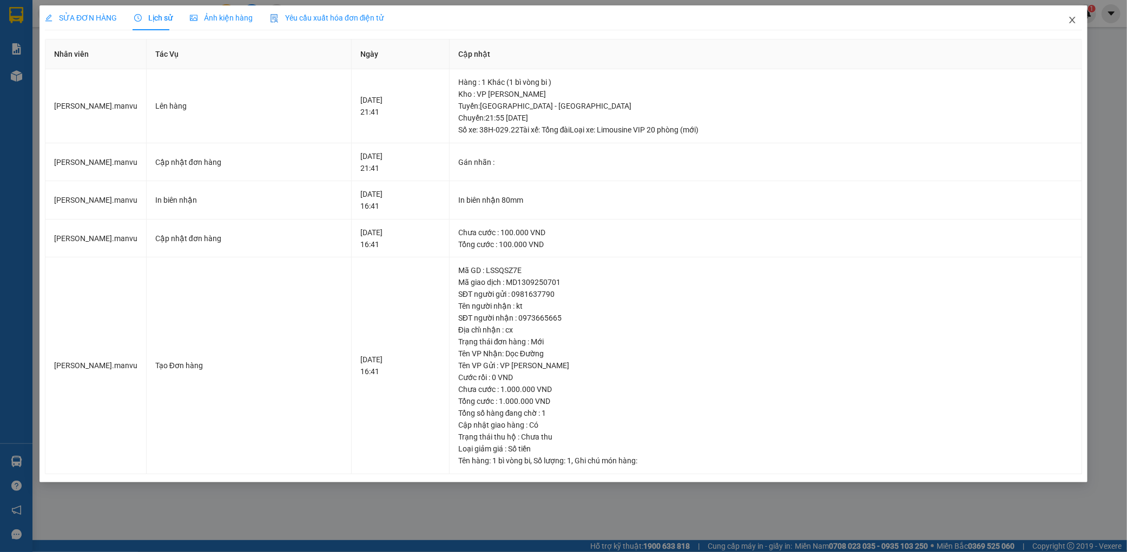
click at [1070, 18] on icon "close" at bounding box center [1072, 20] width 6 height 6
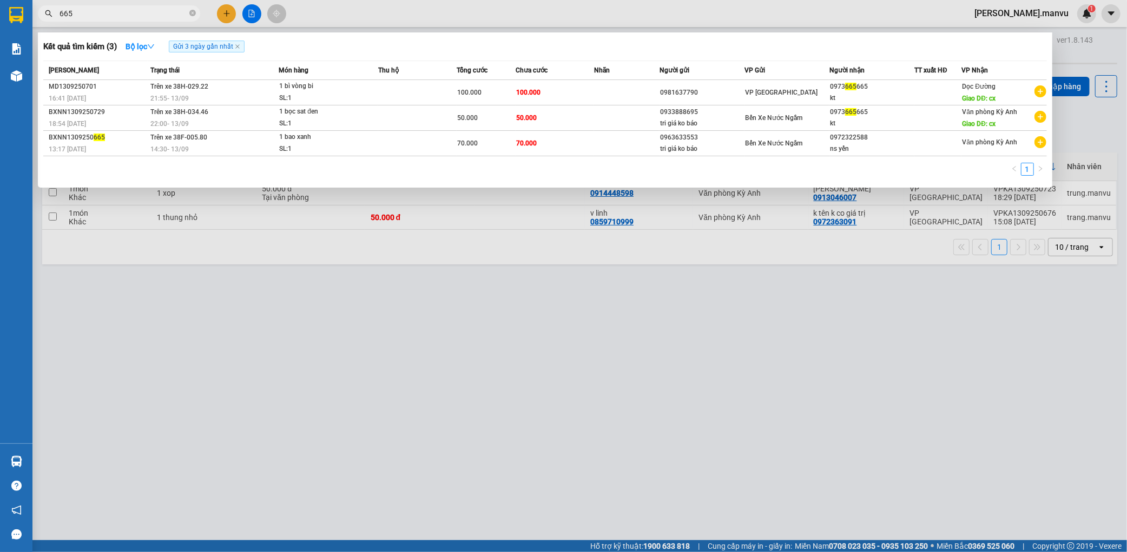
drag, startPoint x: 140, startPoint y: 20, endPoint x: 159, endPoint y: 18, distance: 19.6
click at [141, 20] on span "665" at bounding box center [119, 13] width 162 height 16
click at [190, 12] on icon "close-circle" at bounding box center [192, 13] width 6 height 6
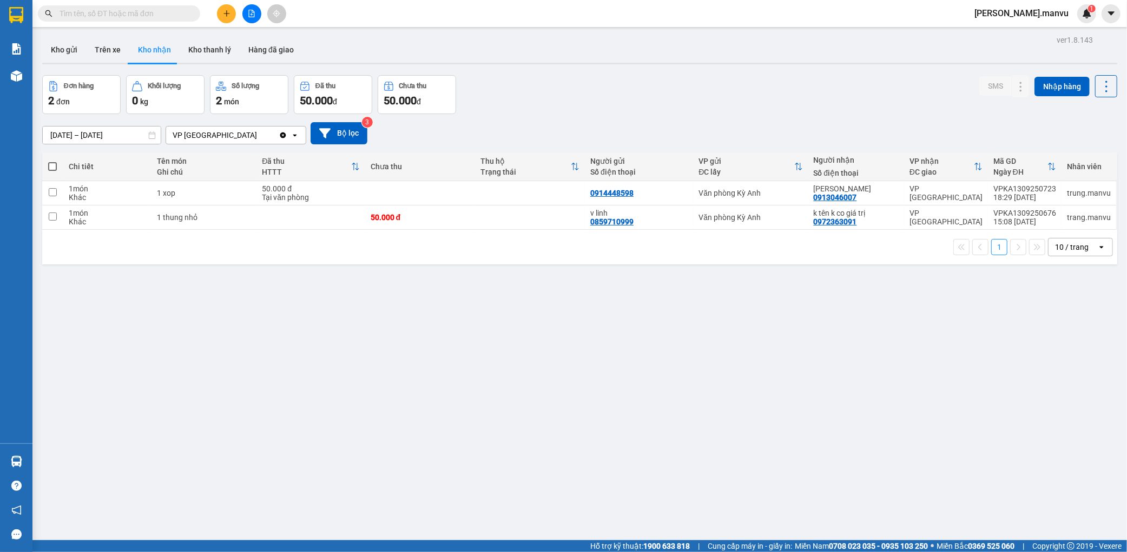
click at [166, 12] on input "text" at bounding box center [124, 14] width 128 height 12
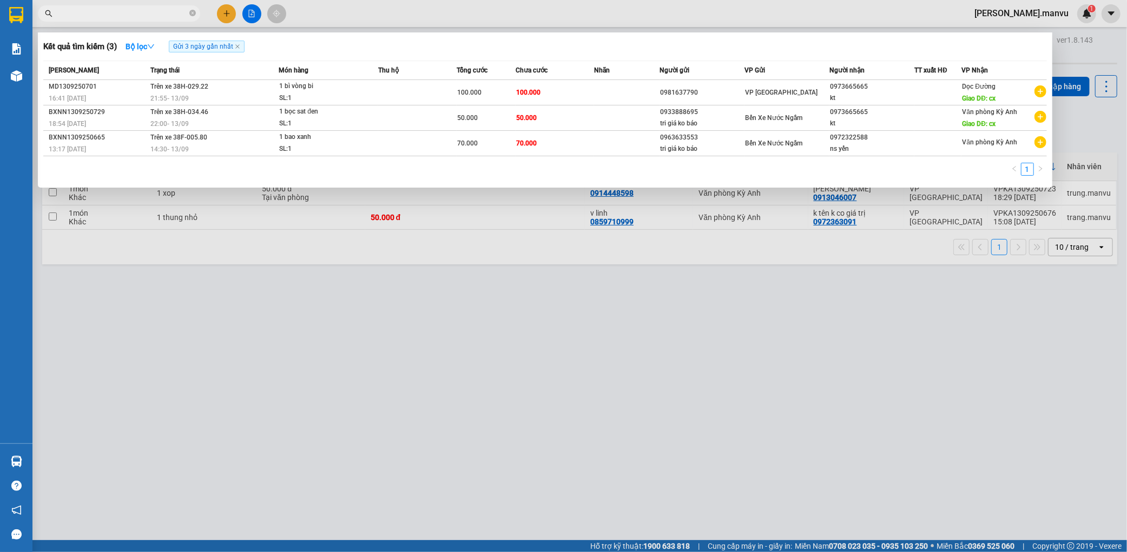
drag, startPoint x: 541, startPoint y: 325, endPoint x: 529, endPoint y: 315, distance: 15.8
click at [538, 324] on div at bounding box center [563, 276] width 1127 height 552
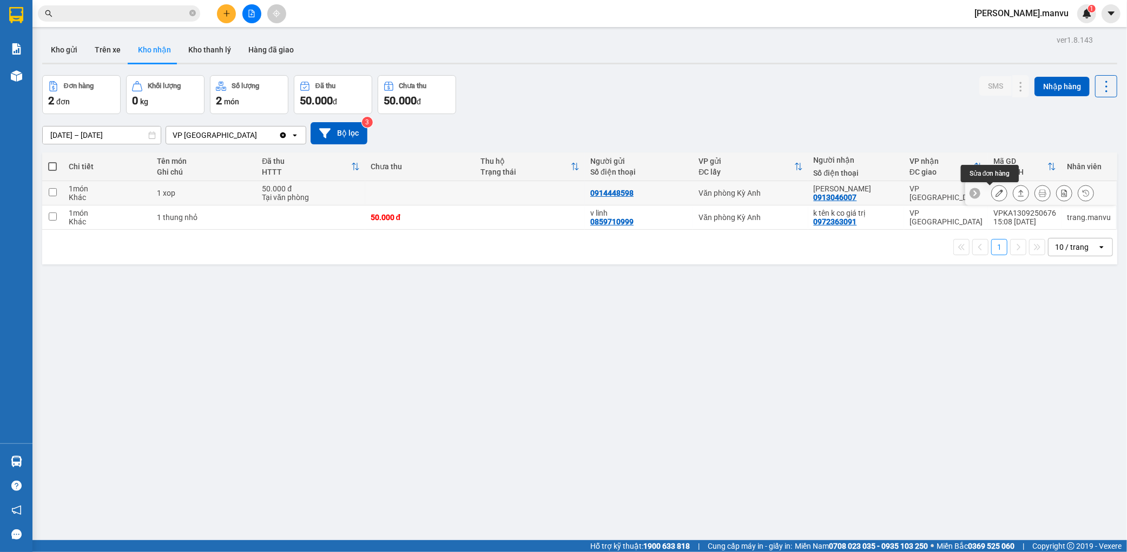
click at [995, 196] on icon at bounding box center [999, 193] width 8 height 8
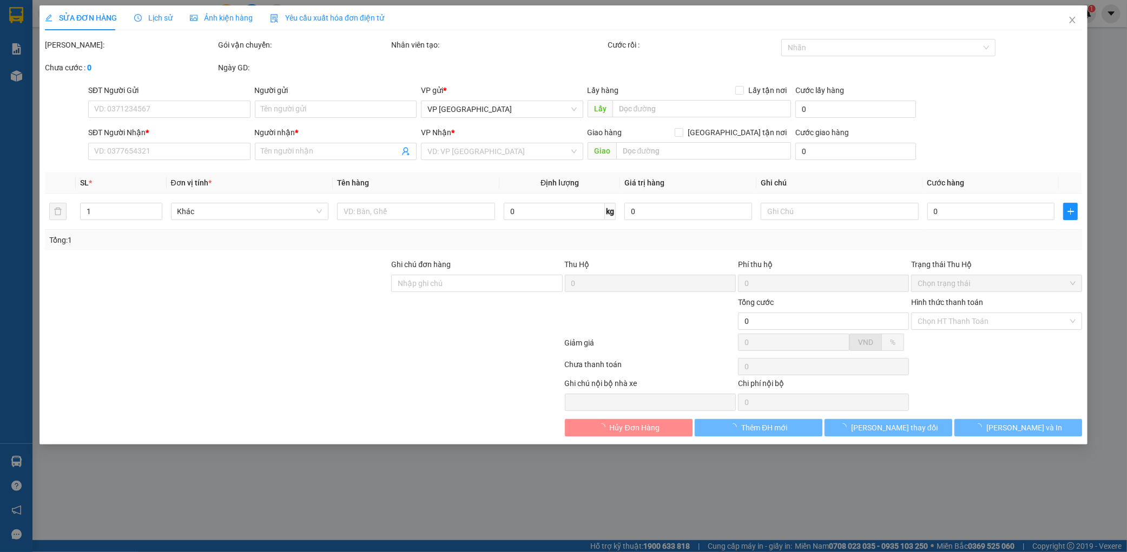
type input "0914448598"
type input "0913046007"
type input "chu tuan"
type input "50.000"
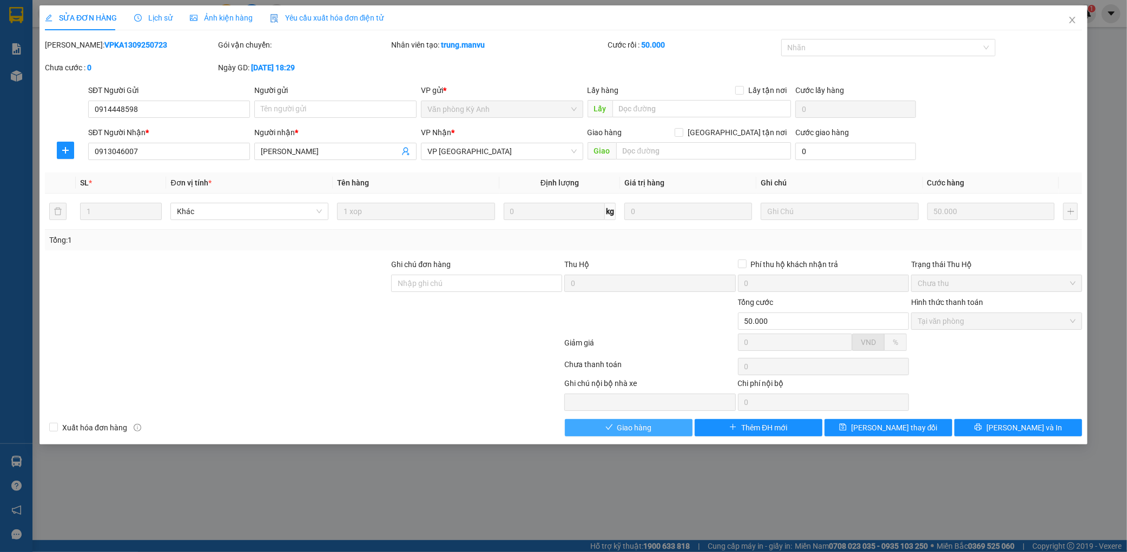
click at [611, 431] on icon "check" at bounding box center [609, 428] width 8 height 8
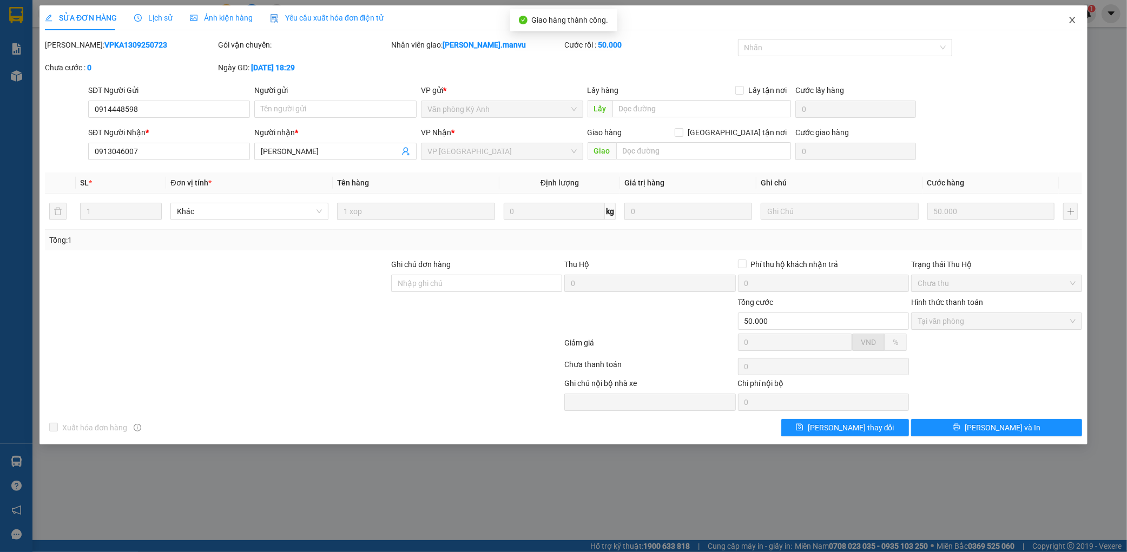
click at [1067, 29] on span "Close" at bounding box center [1072, 20] width 30 height 30
